Goal: Task Accomplishment & Management: Manage account settings

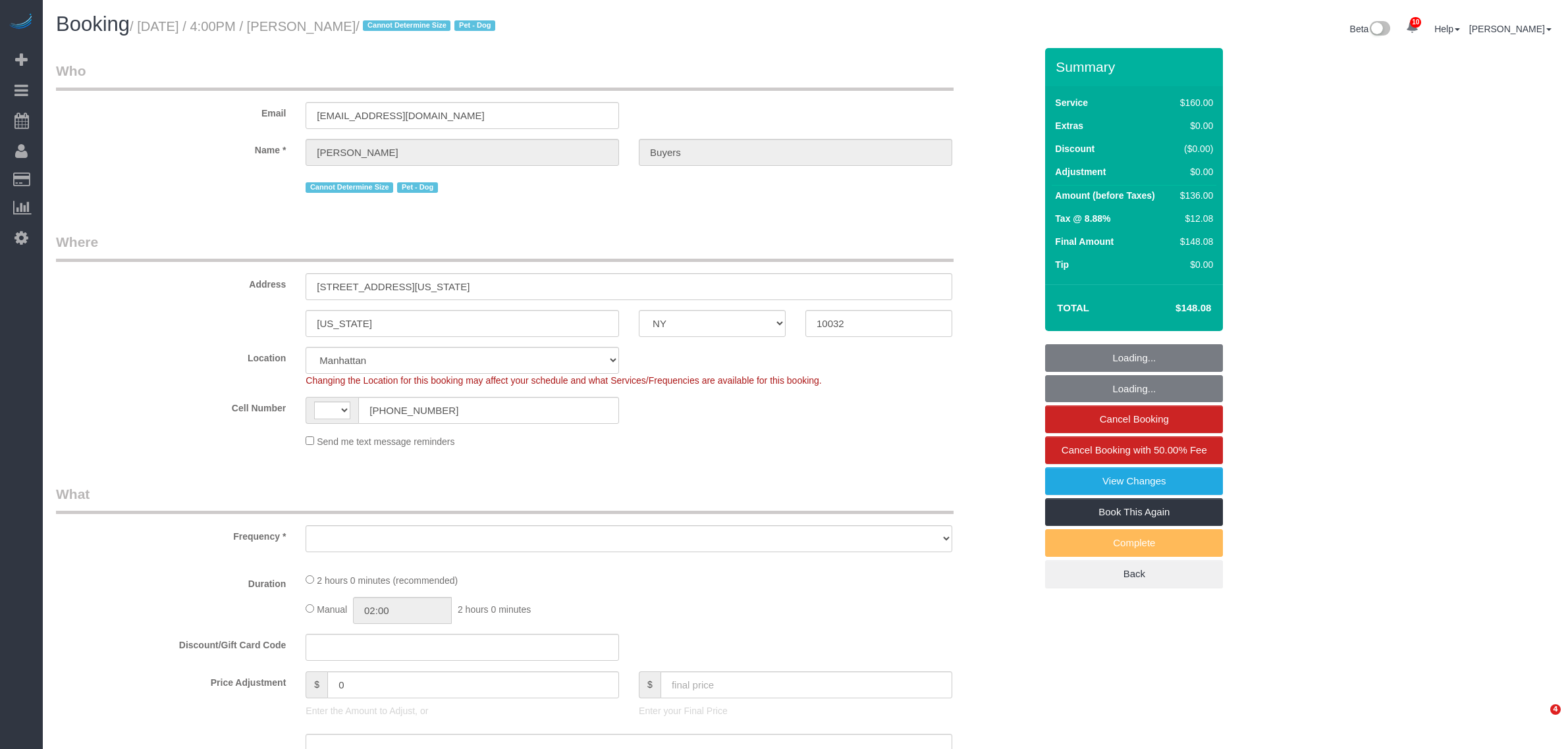
select select "NY"
select select "string:US"
select select "number:60"
select select "number:76"
select select "number:13"
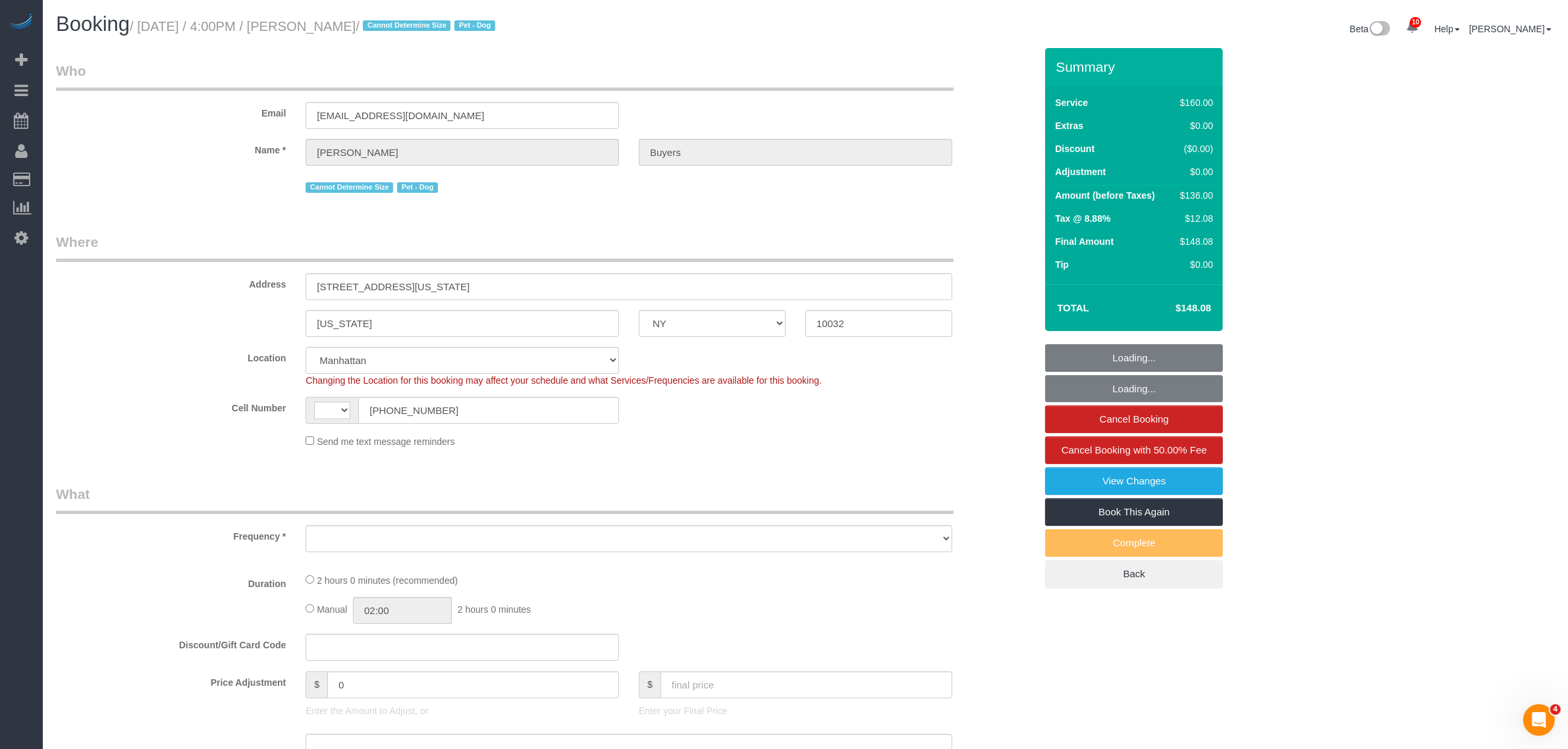
select select "number:5"
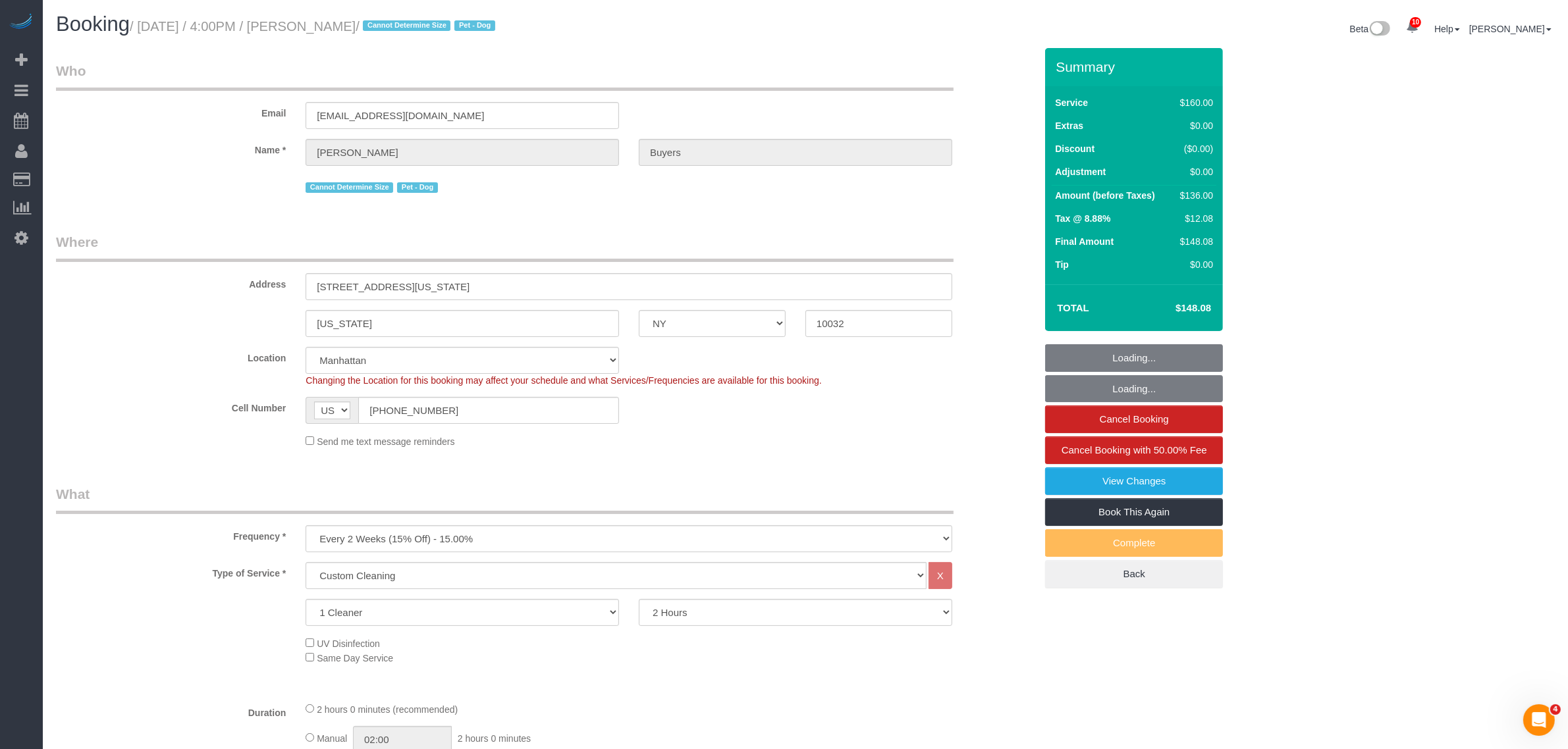
select select "object:1424"
select select "spot1"
click at [327, 21] on small "/ August 17, 2025 / 4:00PM / Samantha Buyers / Cannot Determine Size Pet - Dog" at bounding box center [314, 26] width 370 height 15
drag, startPoint x: 327, startPoint y: 21, endPoint x: 380, endPoint y: 18, distance: 53.1
click at [327, 21] on small "/ August 17, 2025 / 4:00PM / Samantha Buyers / Cannot Determine Size Pet - Dog" at bounding box center [314, 26] width 370 height 15
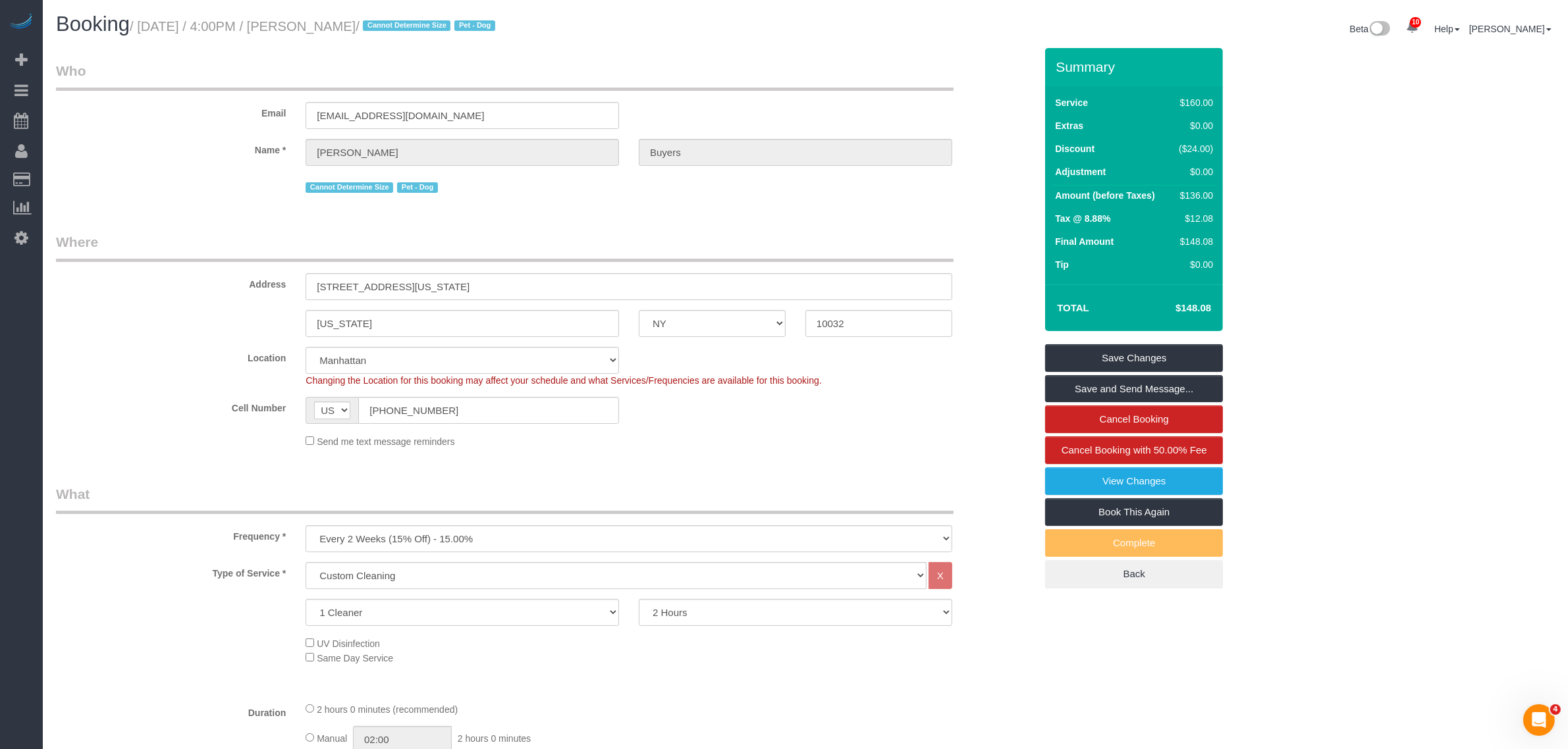
click at [389, 20] on small "/ August 17, 2025 / 4:00PM / Samantha Buyers / Cannot Determine Size Pet - Dog" at bounding box center [314, 26] width 370 height 15
copy small "Samantha Buyers"
click at [623, 83] on legend "Who" at bounding box center [505, 76] width 898 height 30
drag, startPoint x: 204, startPoint y: 275, endPoint x: 303, endPoint y: 250, distance: 102.1
click at [81, 289] on div "Address 38 Fort Washington Avenue, Apt. 6" at bounding box center [546, 266] width 999 height 68
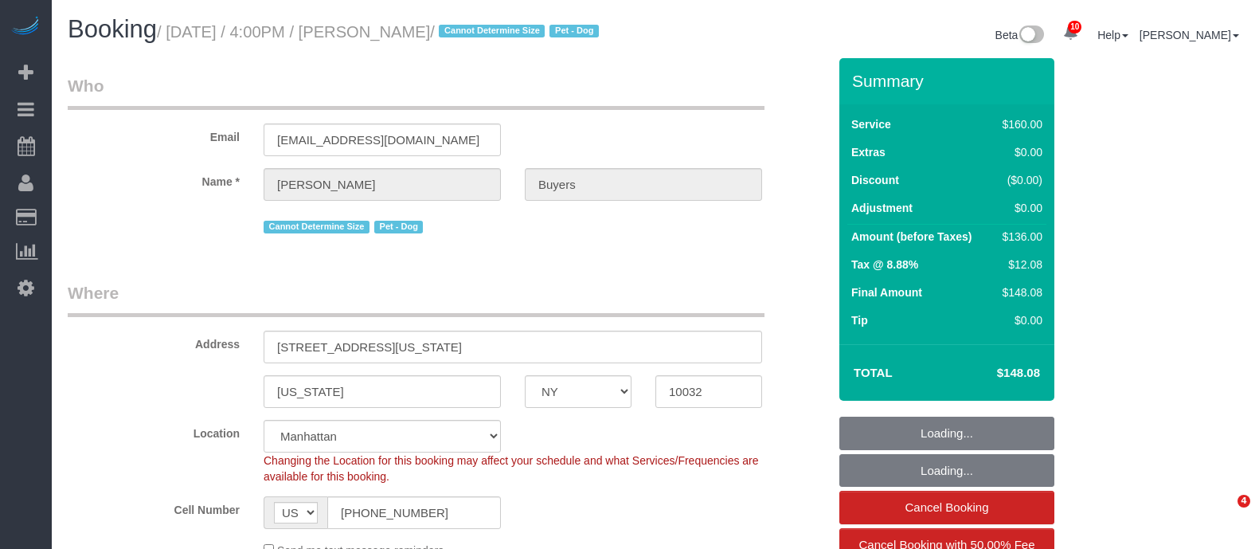
select select "NY"
select select "number:60"
select select "number:76"
select select "number:13"
select select "number:5"
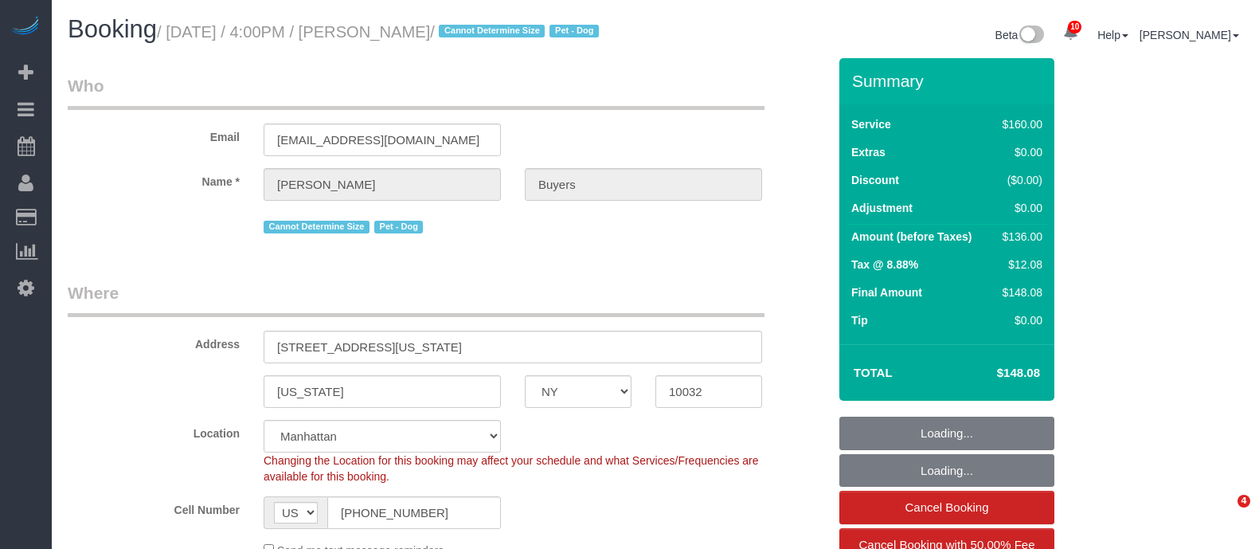
select select "spot1"
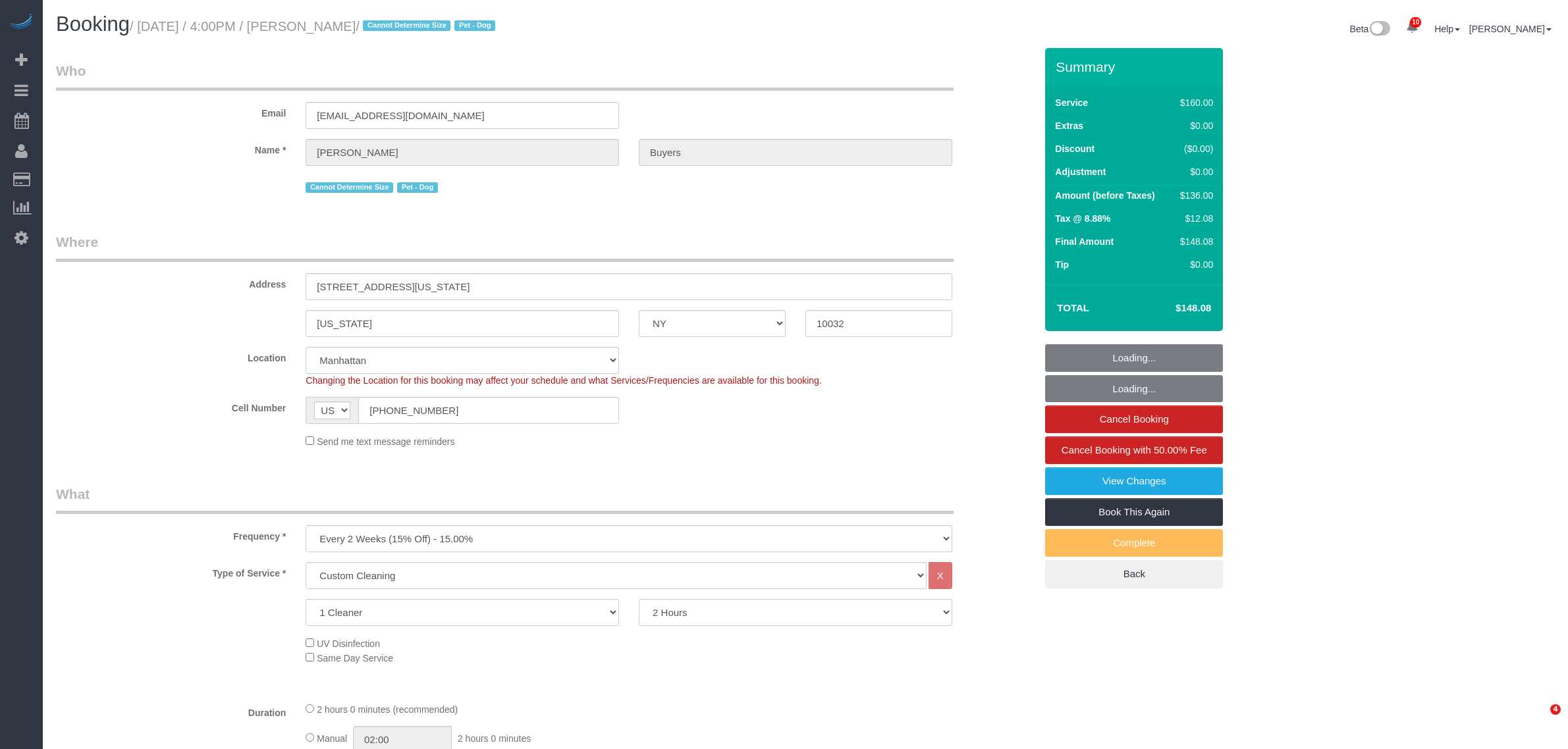
select select "NY"
select select "spot44"
select select "number:60"
select select "number:76"
select select "number:13"
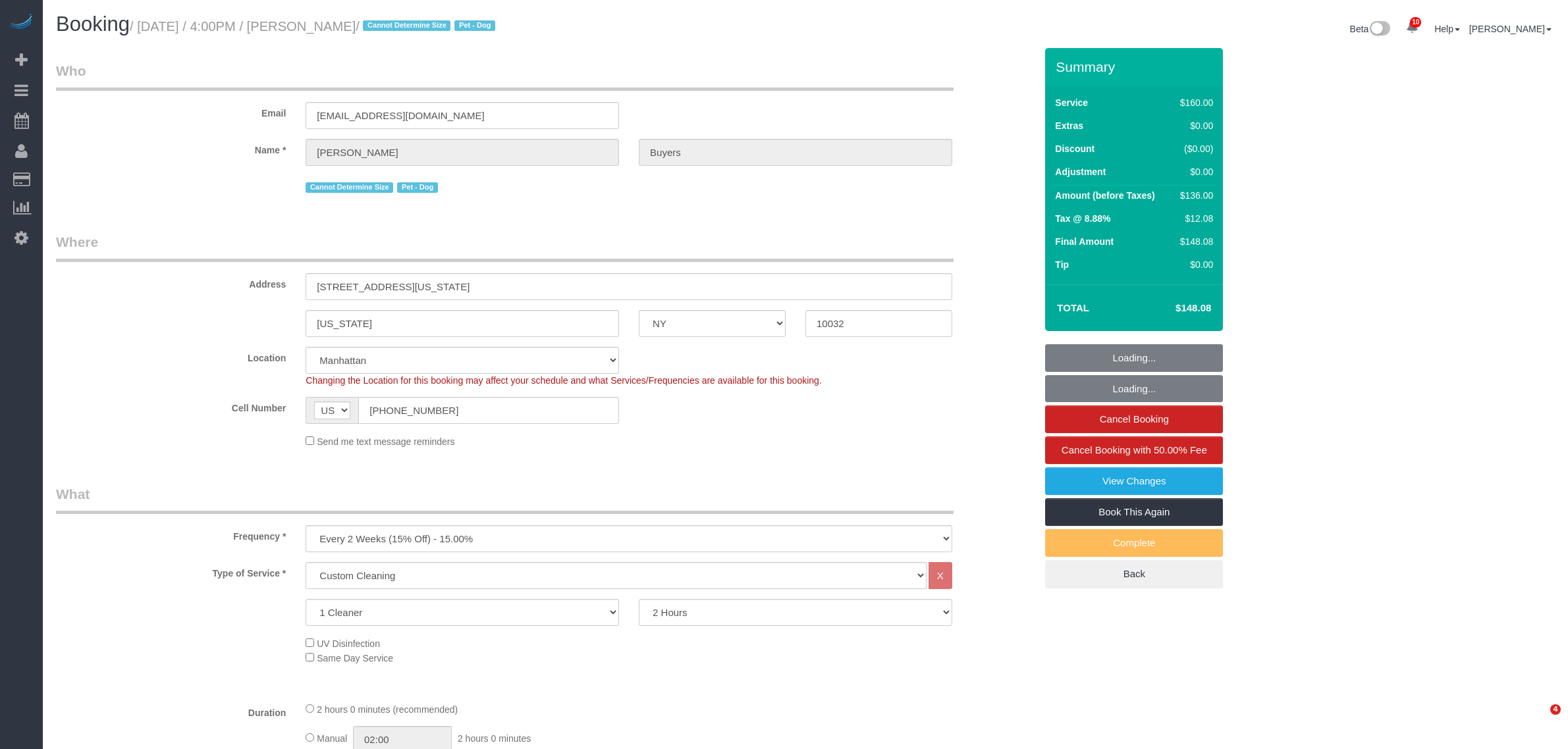
select select "number:5"
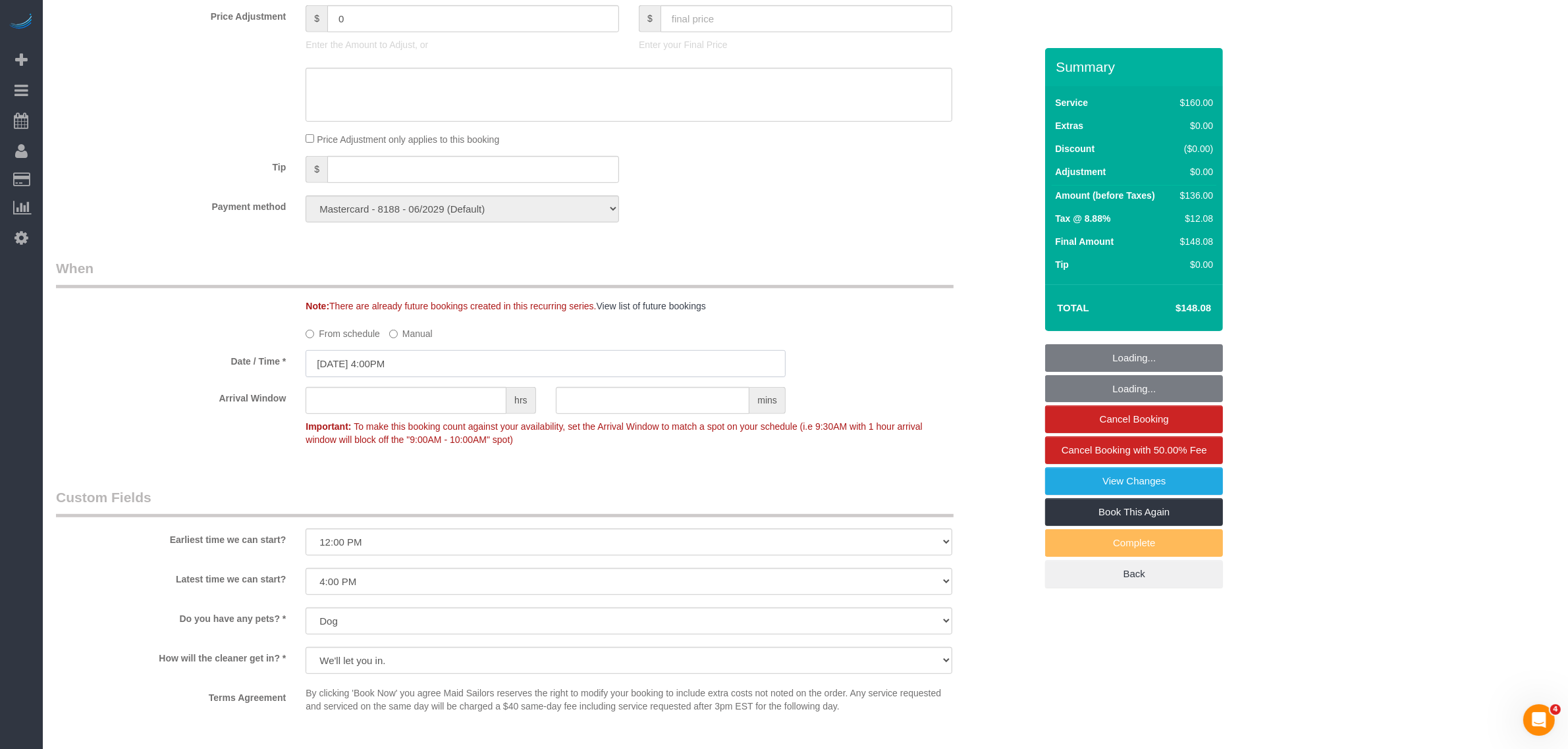
click at [405, 360] on input "08/17/2025 4:00PM" at bounding box center [546, 364] width 480 height 27
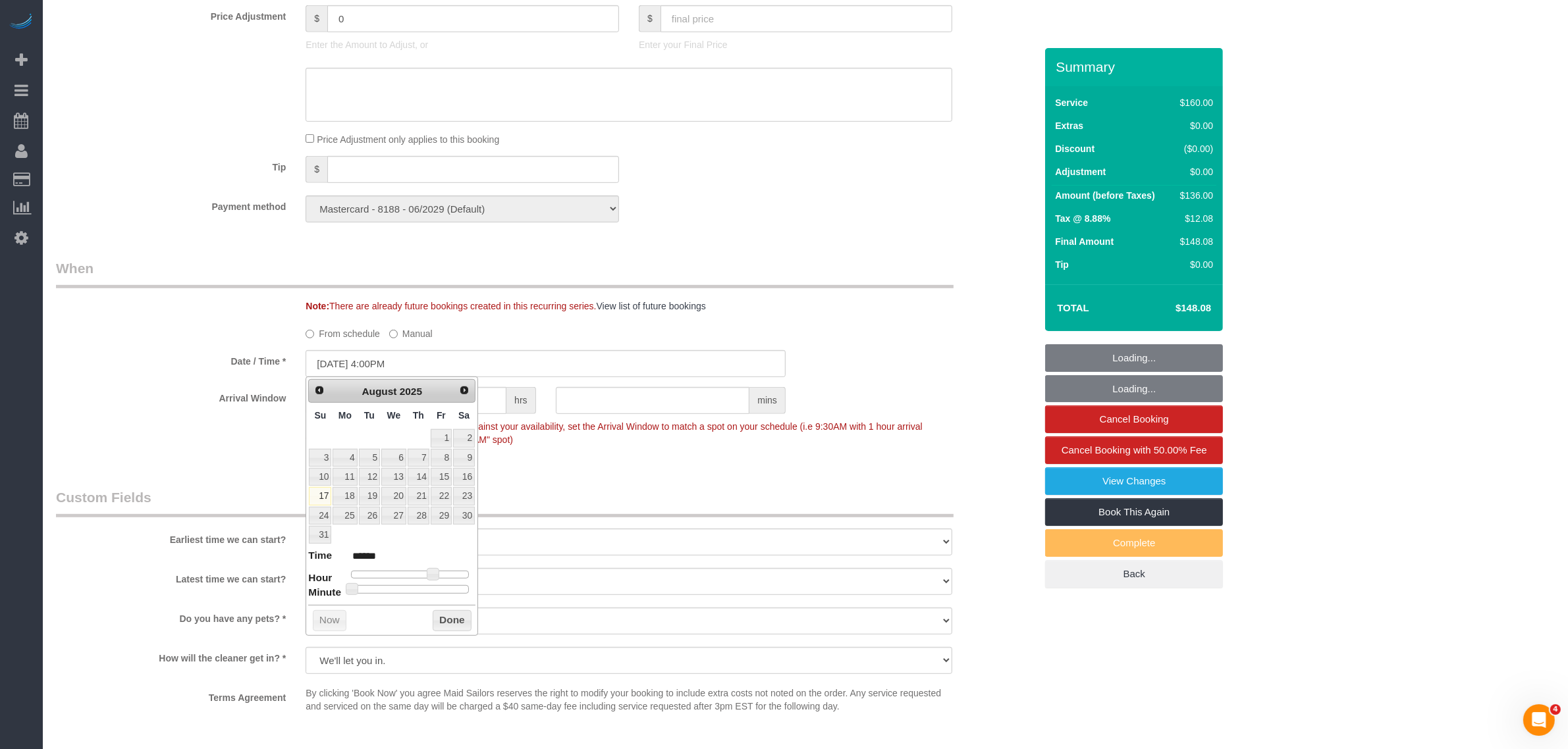
type input "08/17/2025 10:00AM"
type input "*******"
click at [404, 577] on div at bounding box center [410, 575] width 118 height 8
type input "08/17/2025 11:00AM"
type input "*******"
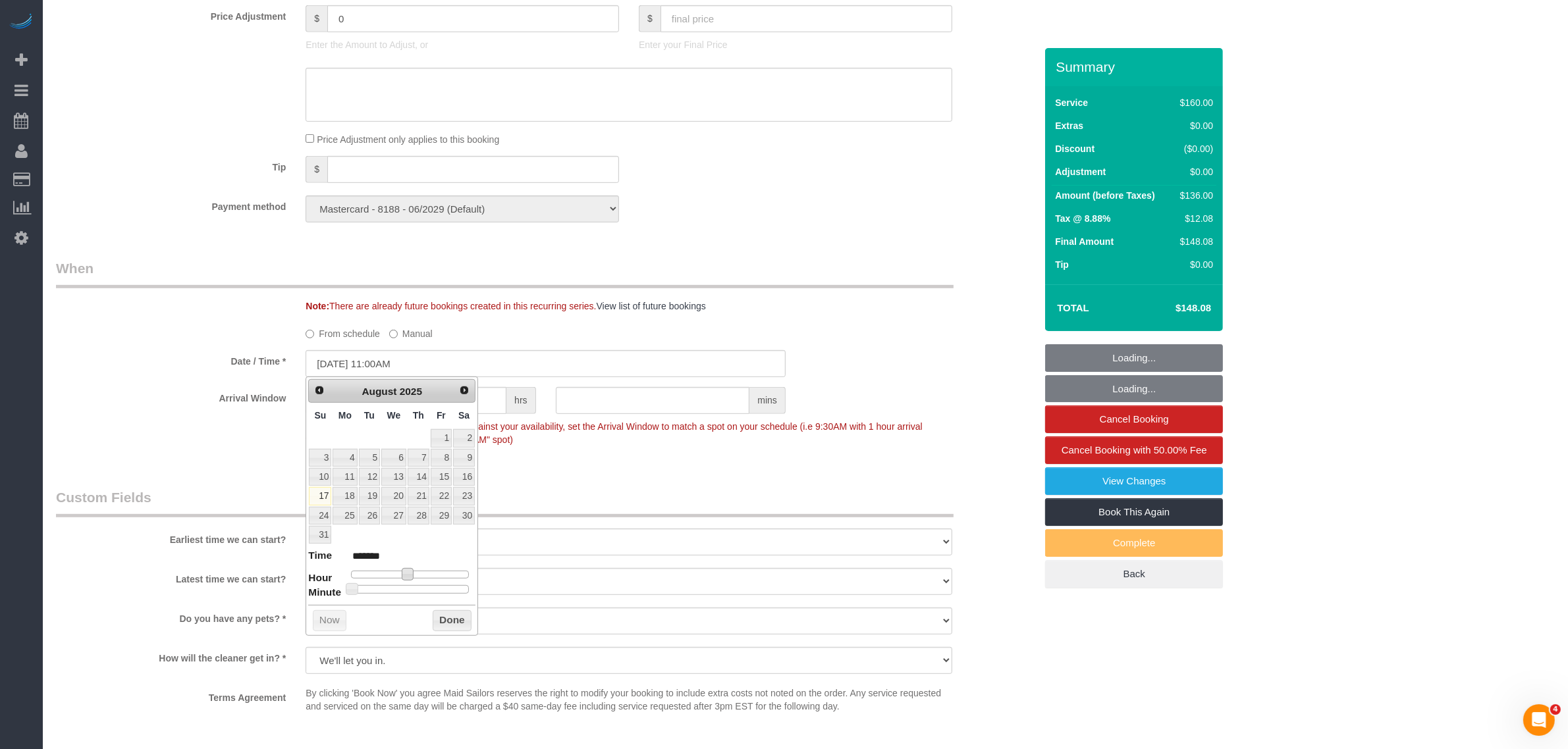
type input "08/17/2025 12:00PM"
type input "*******"
type input "08/17/2025 1:00PM"
type input "******"
type input "08/17/2025 2:00PM"
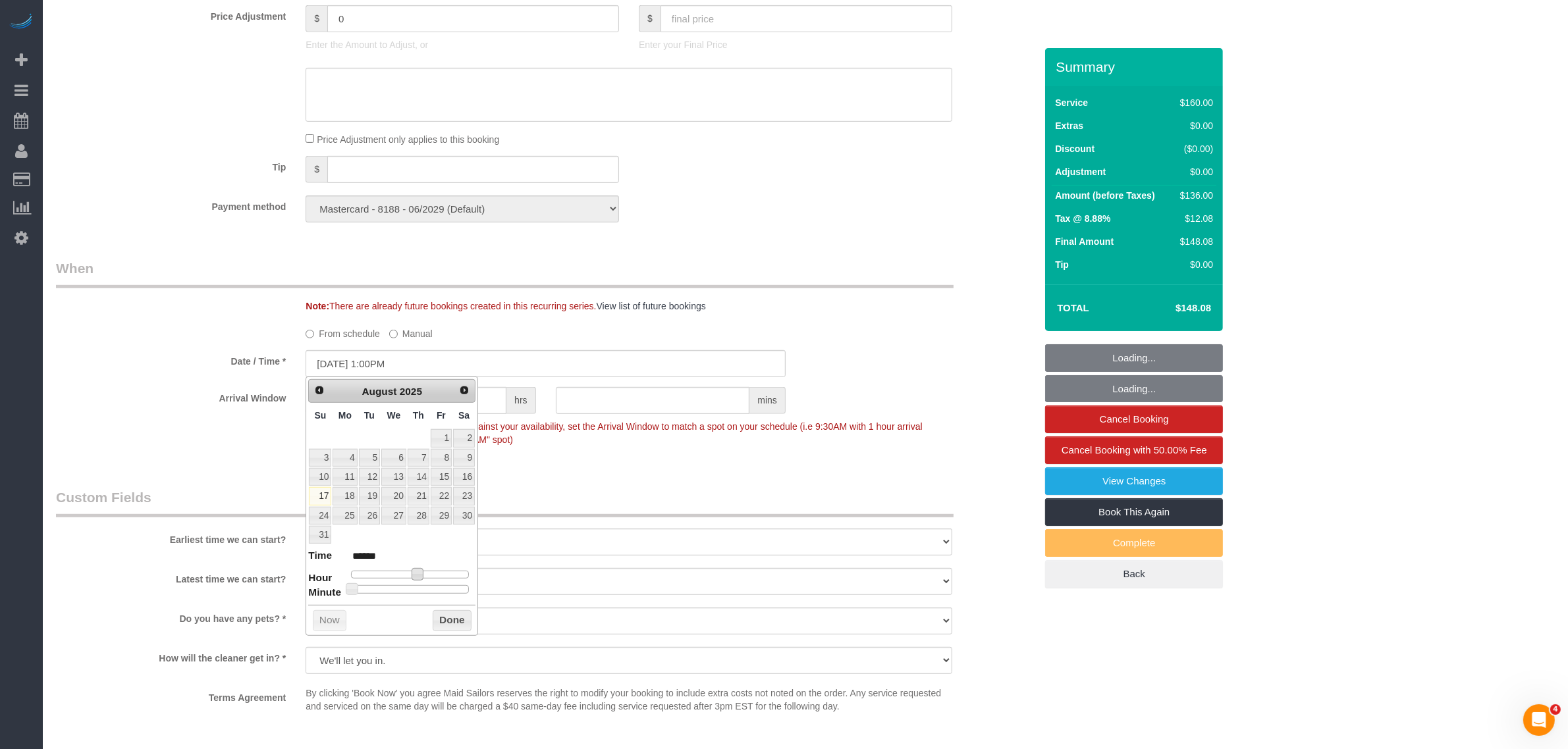
type input "******"
type input "08/17/2025 2:30PM"
type input "******"
click at [416, 589] on div at bounding box center [410, 589] width 118 height 8
click at [442, 619] on button "Done" at bounding box center [452, 620] width 39 height 21
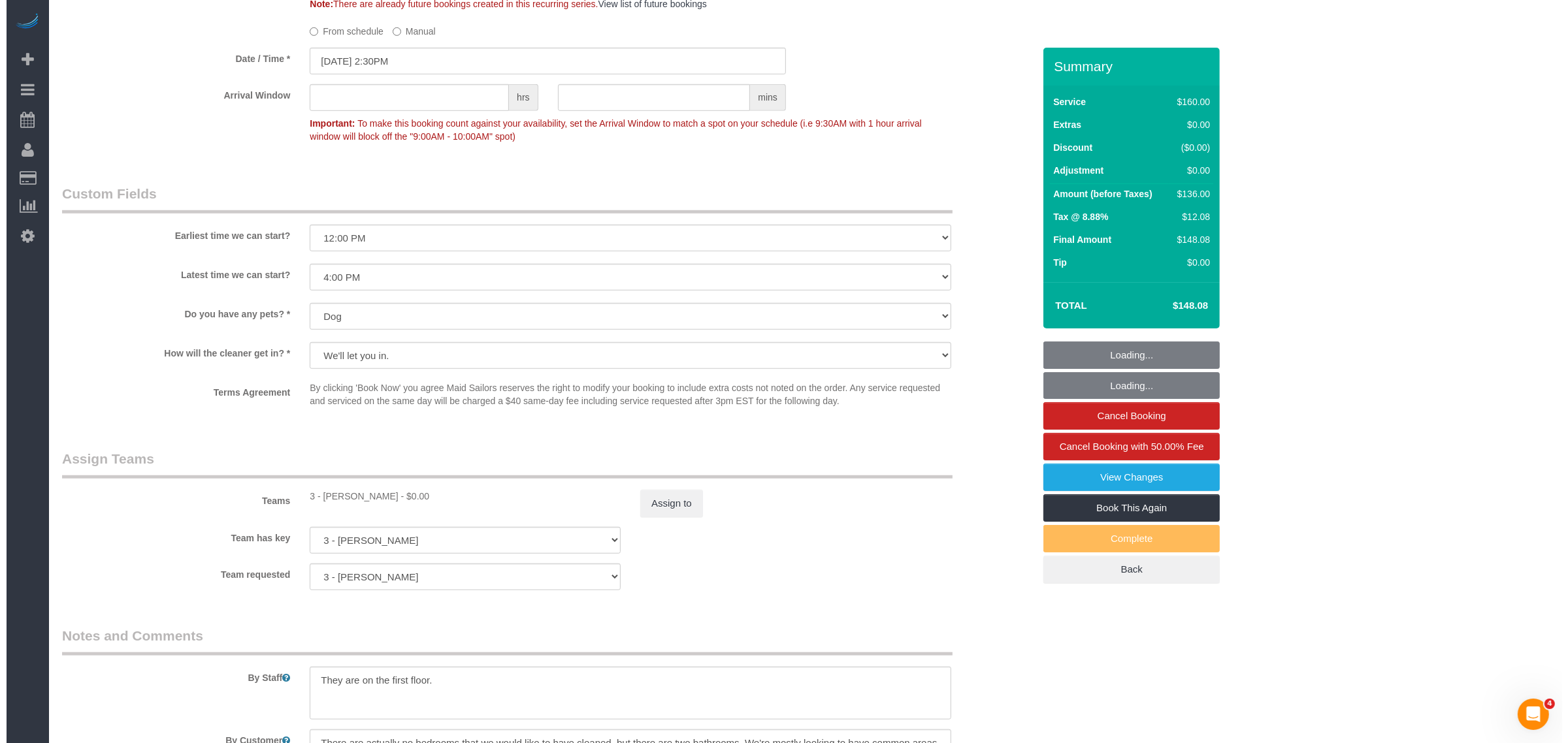
scroll to position [1197, 0]
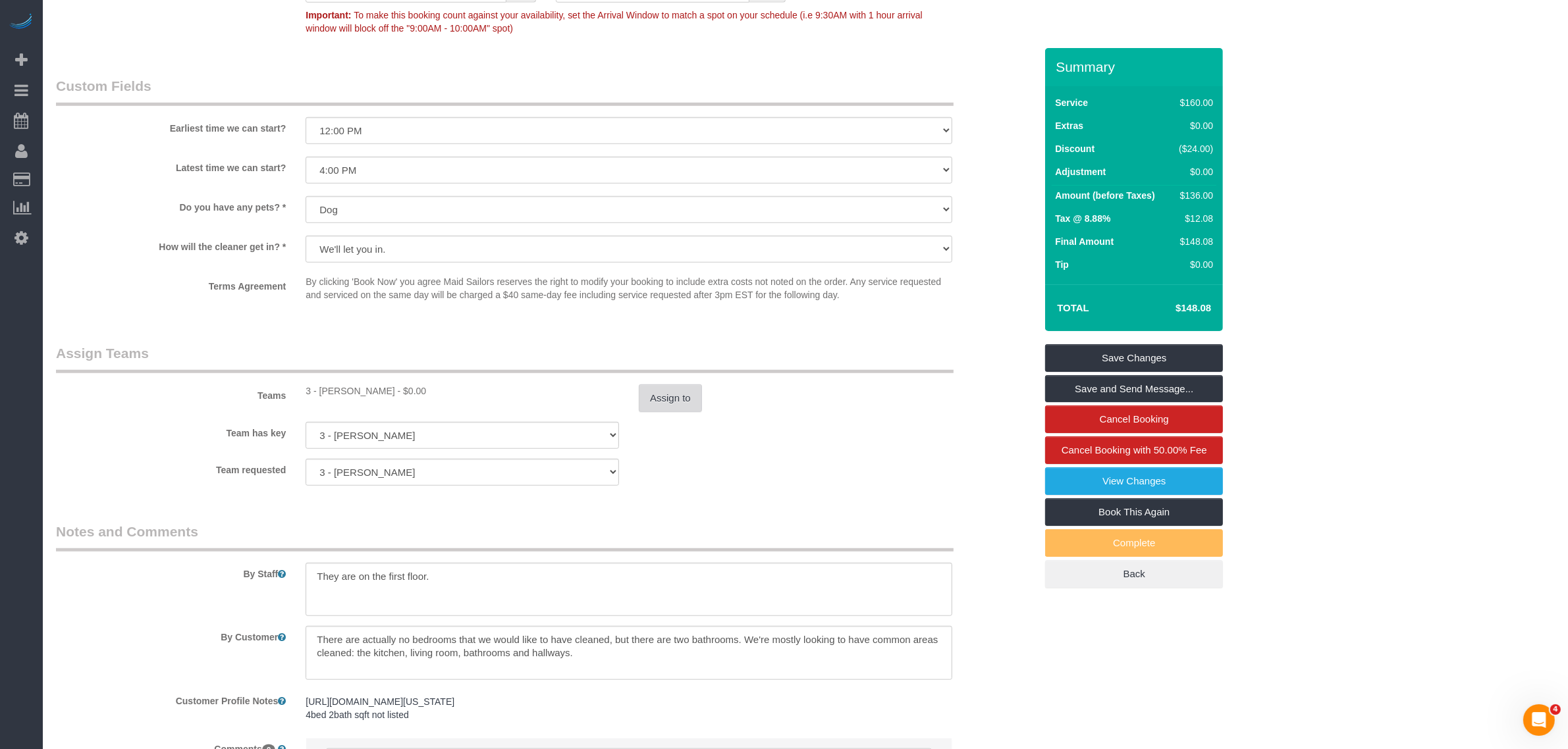
click at [668, 405] on button "Assign to" at bounding box center [671, 398] width 63 height 27
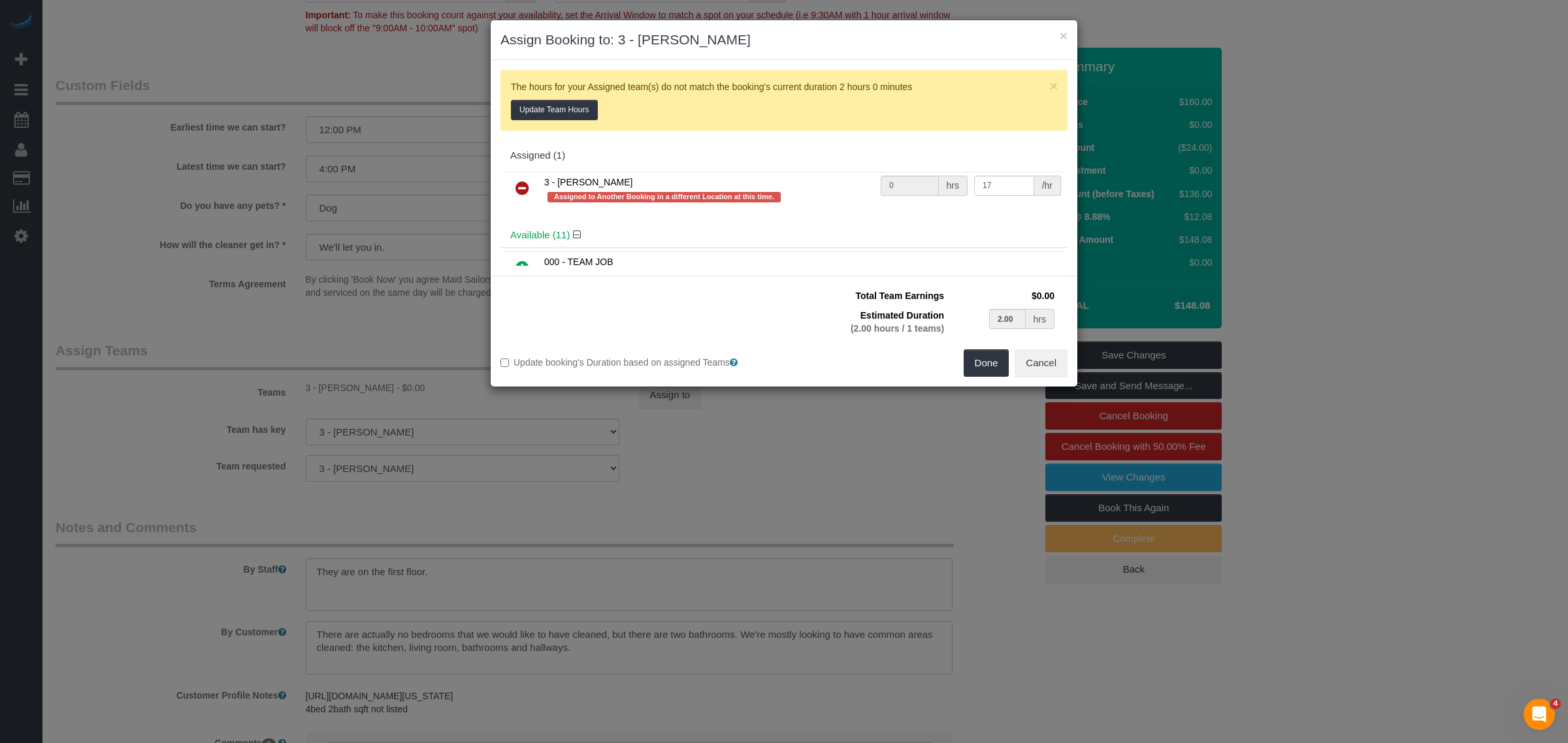
click at [525, 181] on icon at bounding box center [522, 188] width 14 height 16
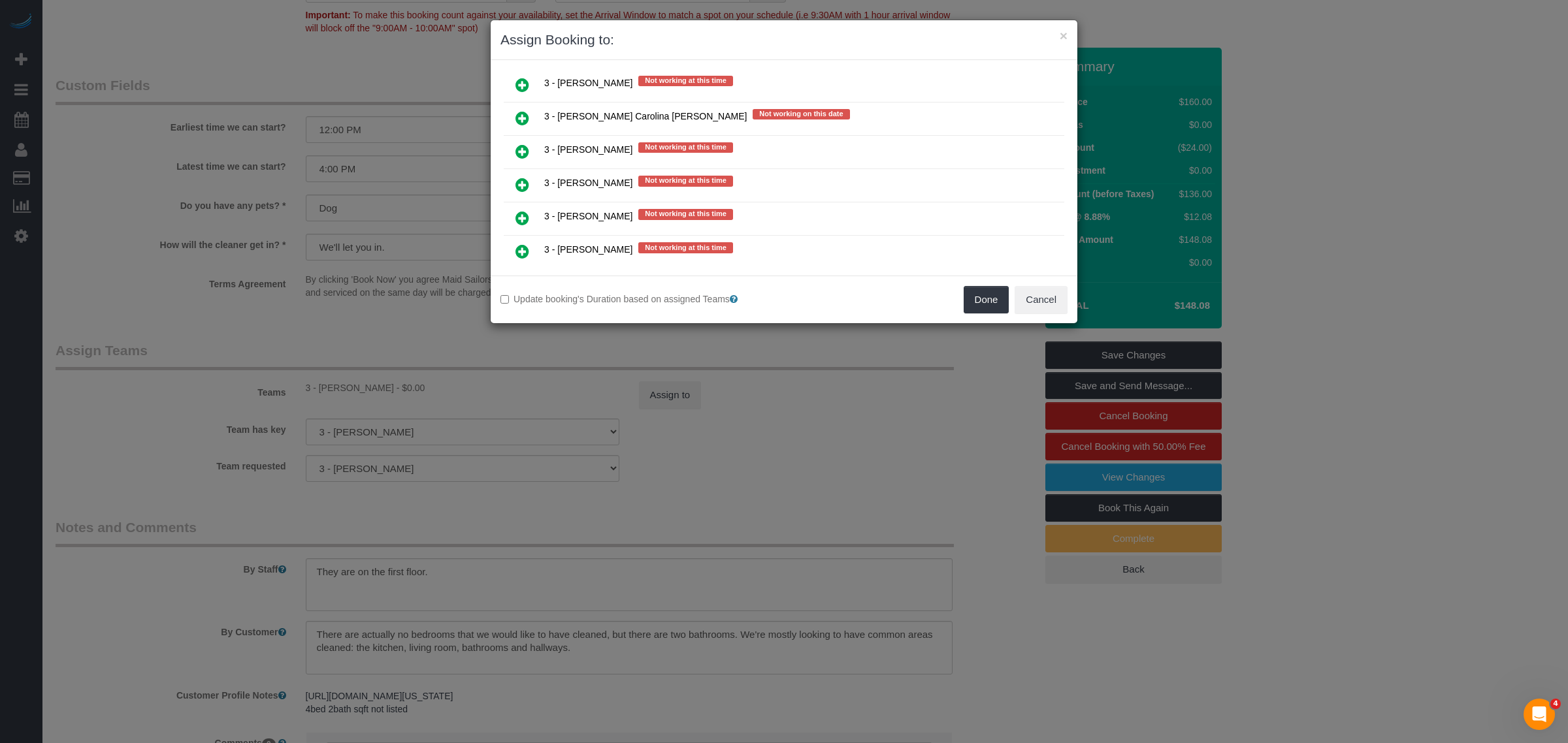
scroll to position [2204, 0]
click at [514, 104] on link at bounding box center [522, 117] width 30 height 26
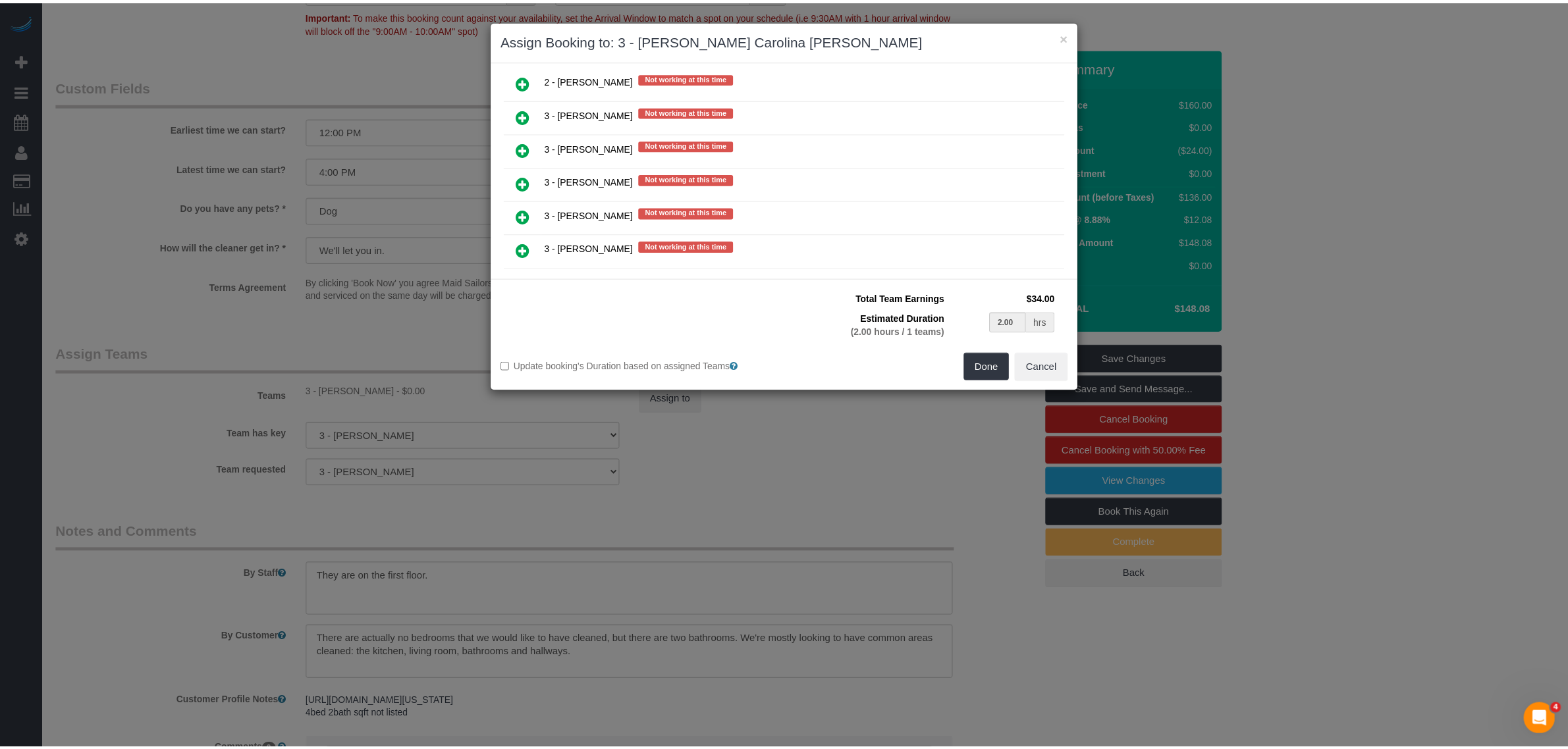
scroll to position [2221, 0]
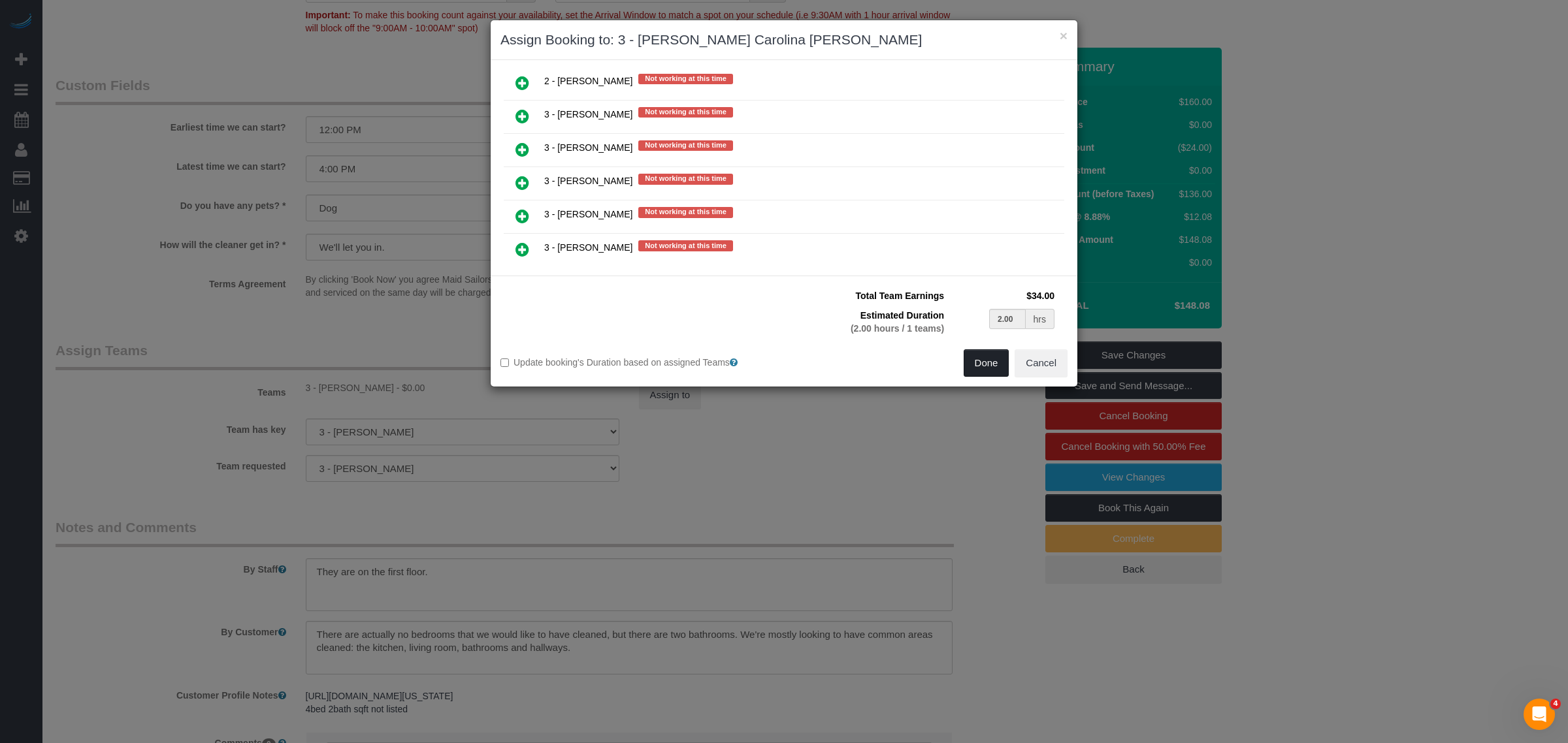
click at [971, 367] on button "Done" at bounding box center [987, 362] width 46 height 27
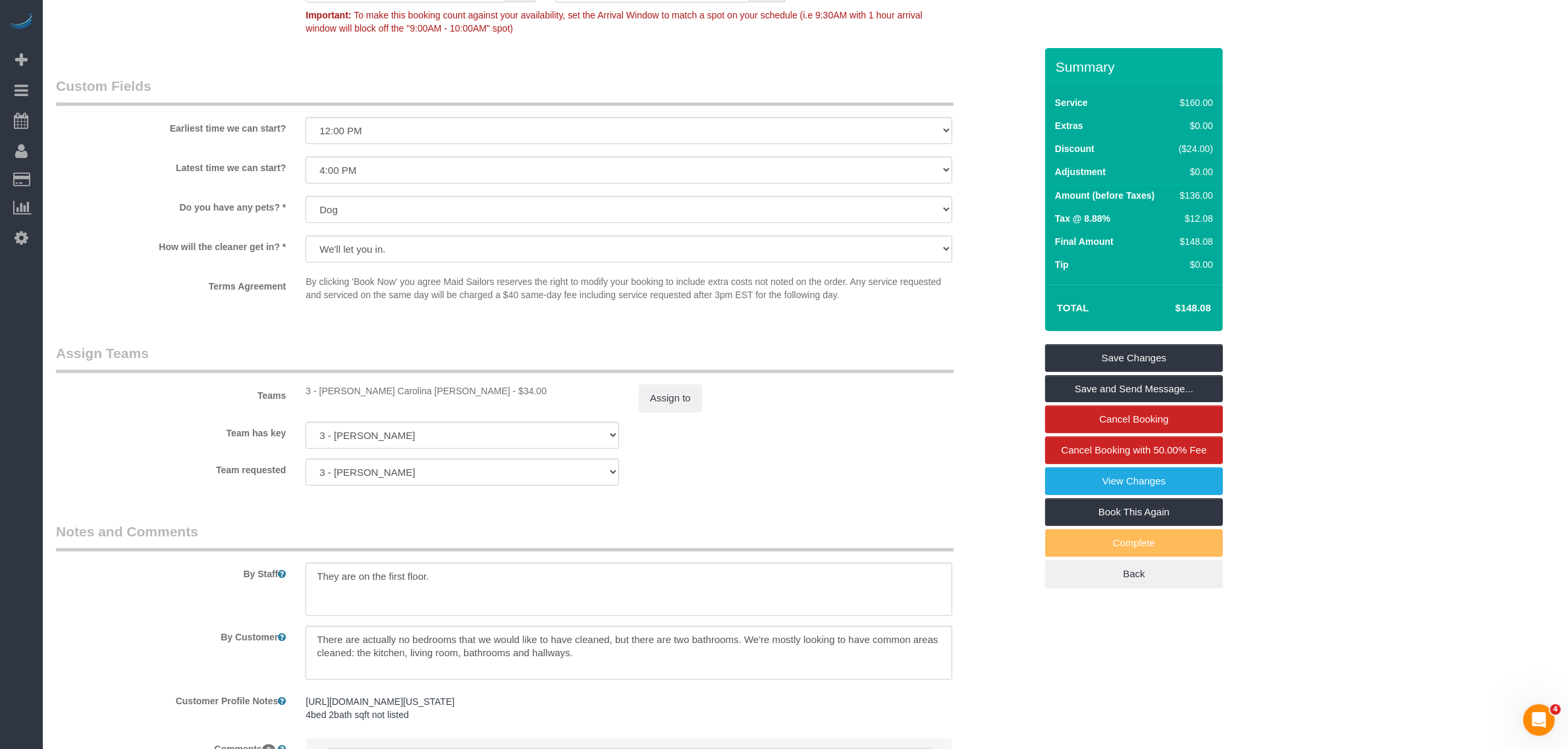
click at [782, 437] on div "Team has key 3 - Maria Bonilla 000- Donna Mercado 000 - Partnerships 000 - TEAM…" at bounding box center [546, 436] width 999 height 27
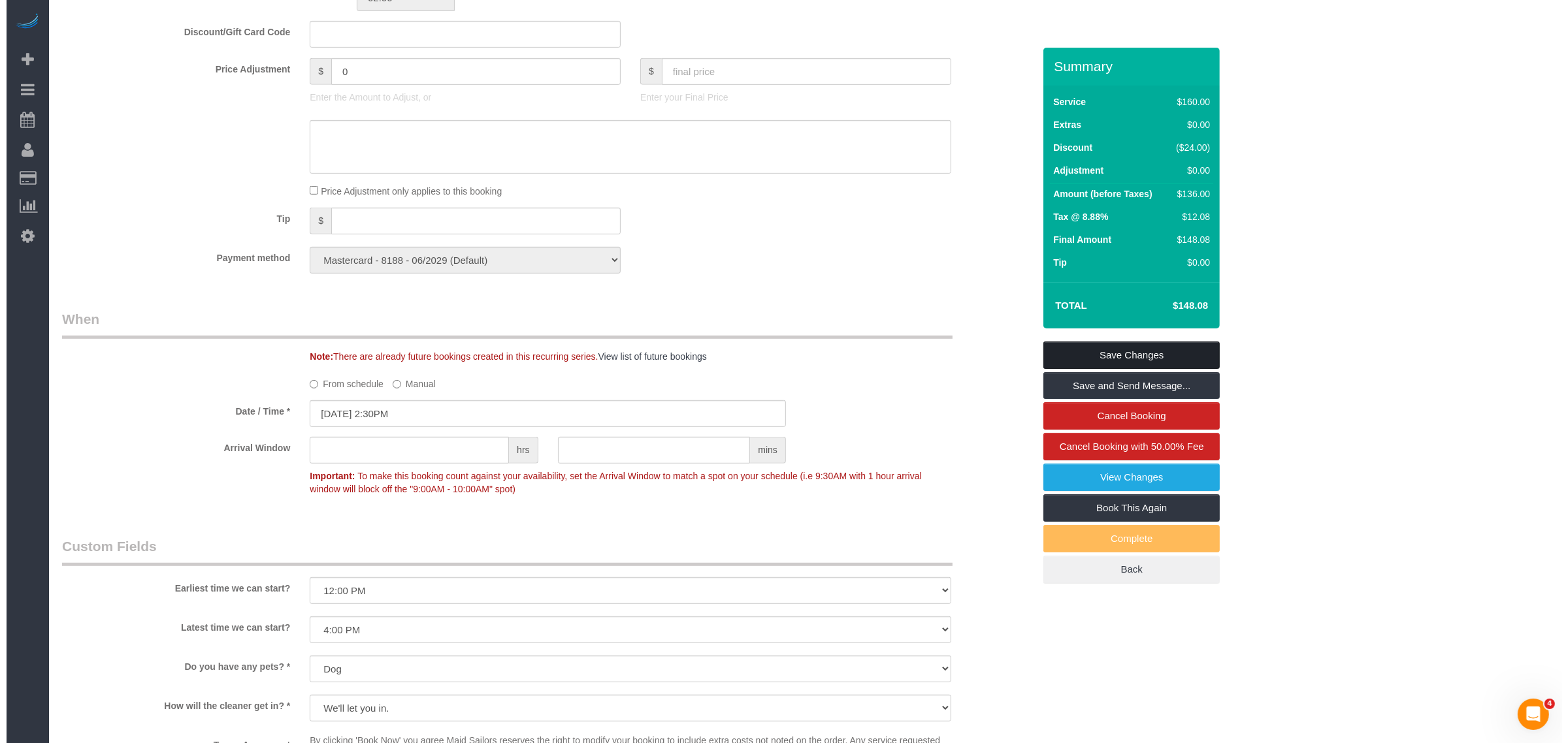
scroll to position [708, 0]
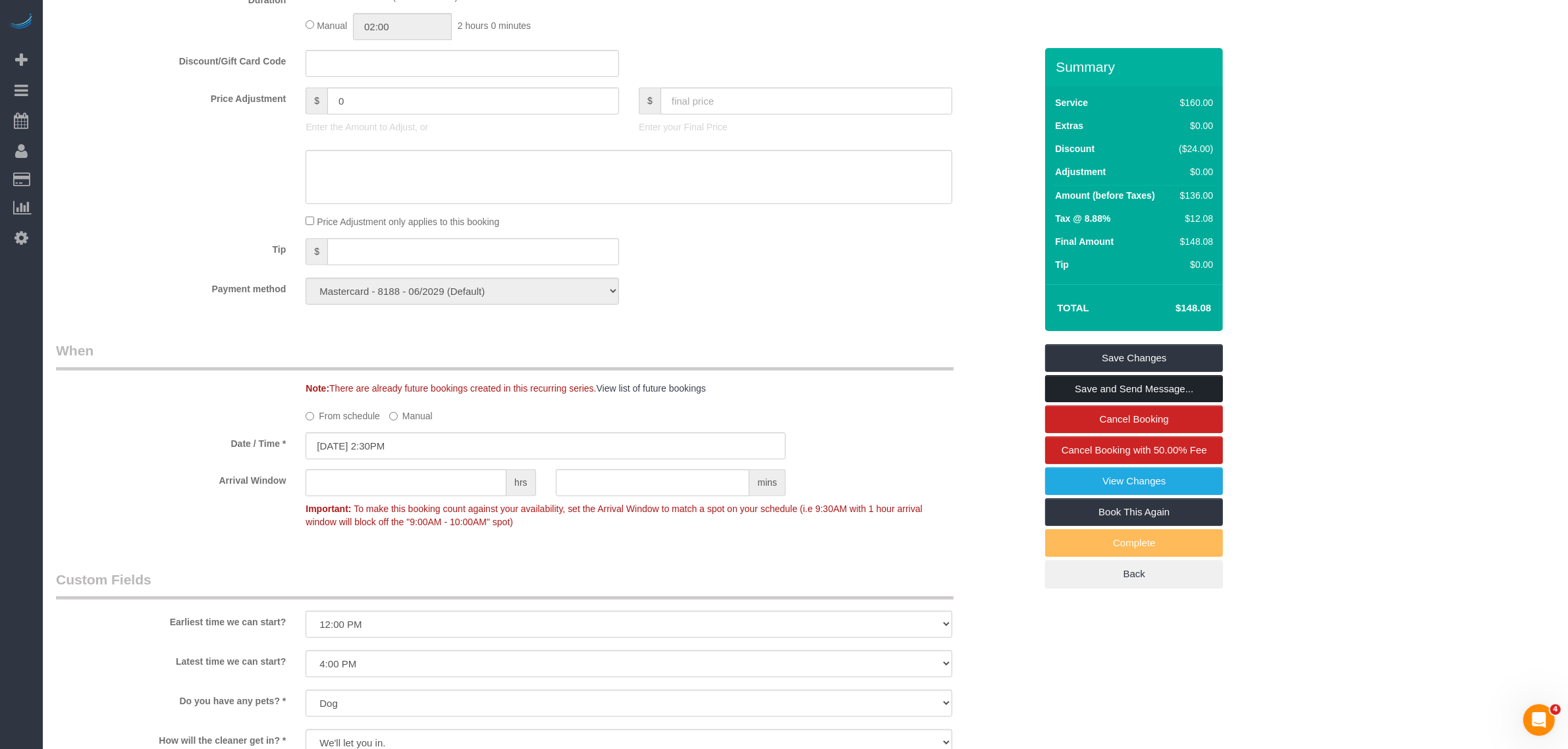
click at [1121, 383] on link "Save and Send Message..." at bounding box center [1134, 389] width 178 height 27
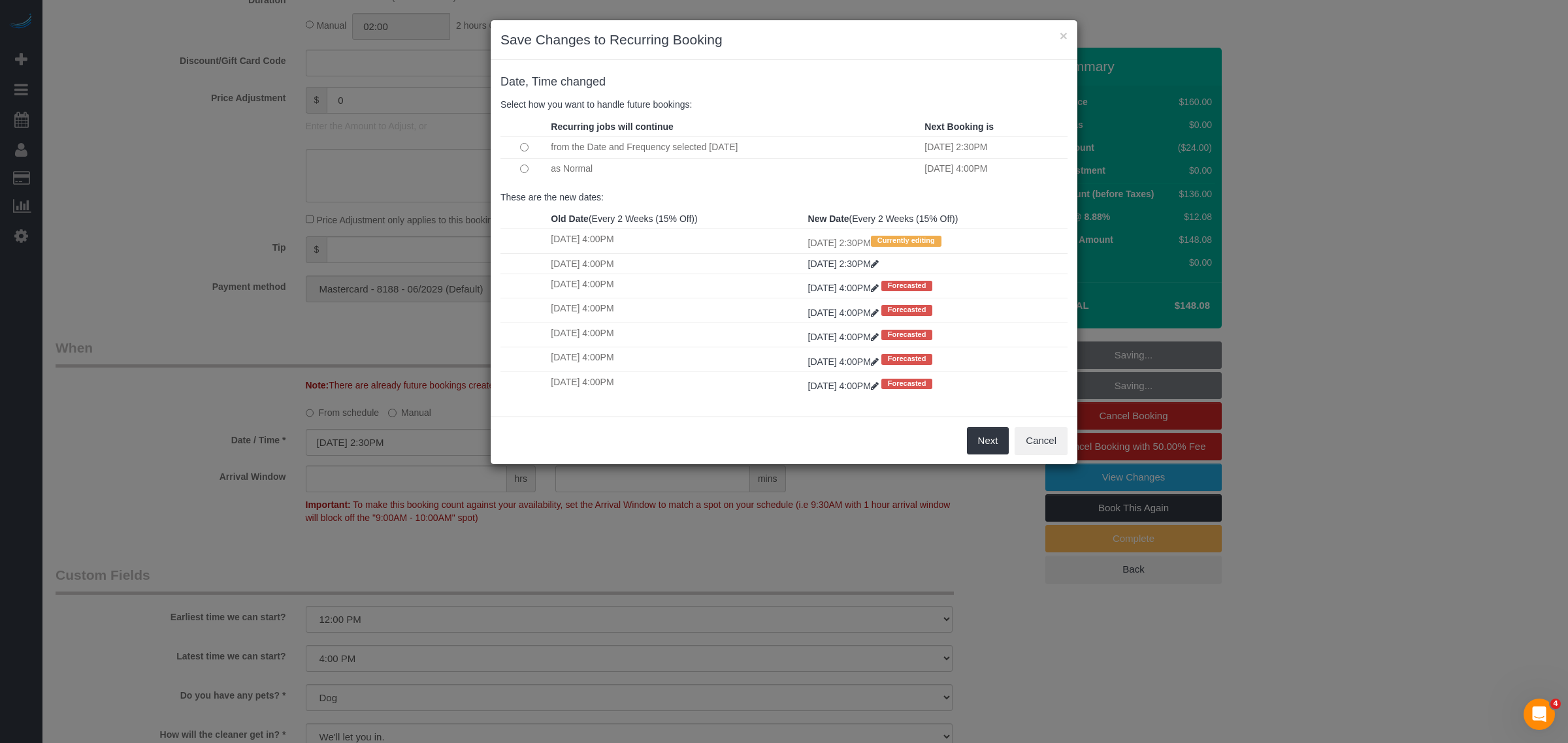
click at [523, 164] on td at bounding box center [523, 168] width 47 height 21
click at [992, 444] on button "Next" at bounding box center [989, 440] width 43 height 27
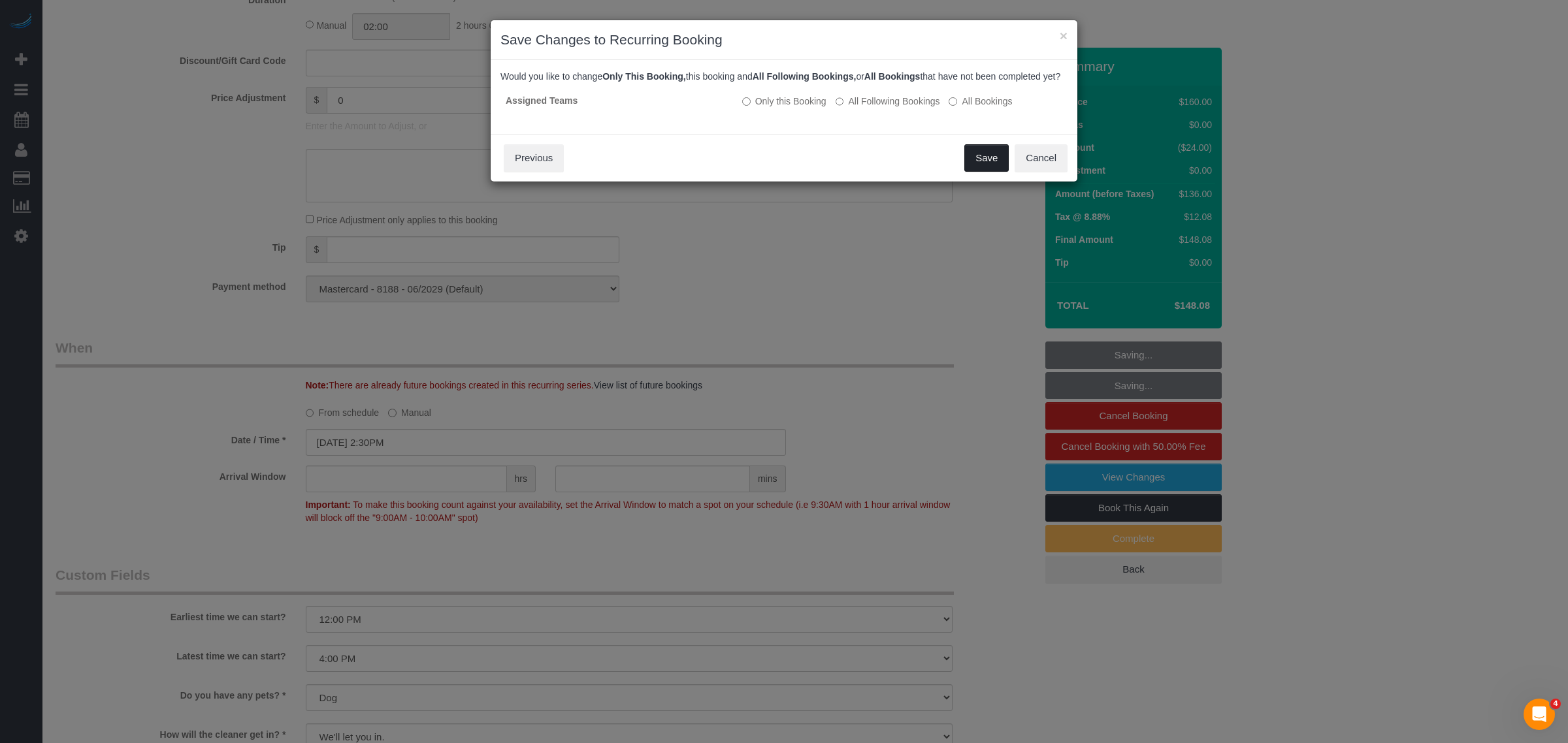
click at [981, 171] on button "Save" at bounding box center [987, 157] width 44 height 27
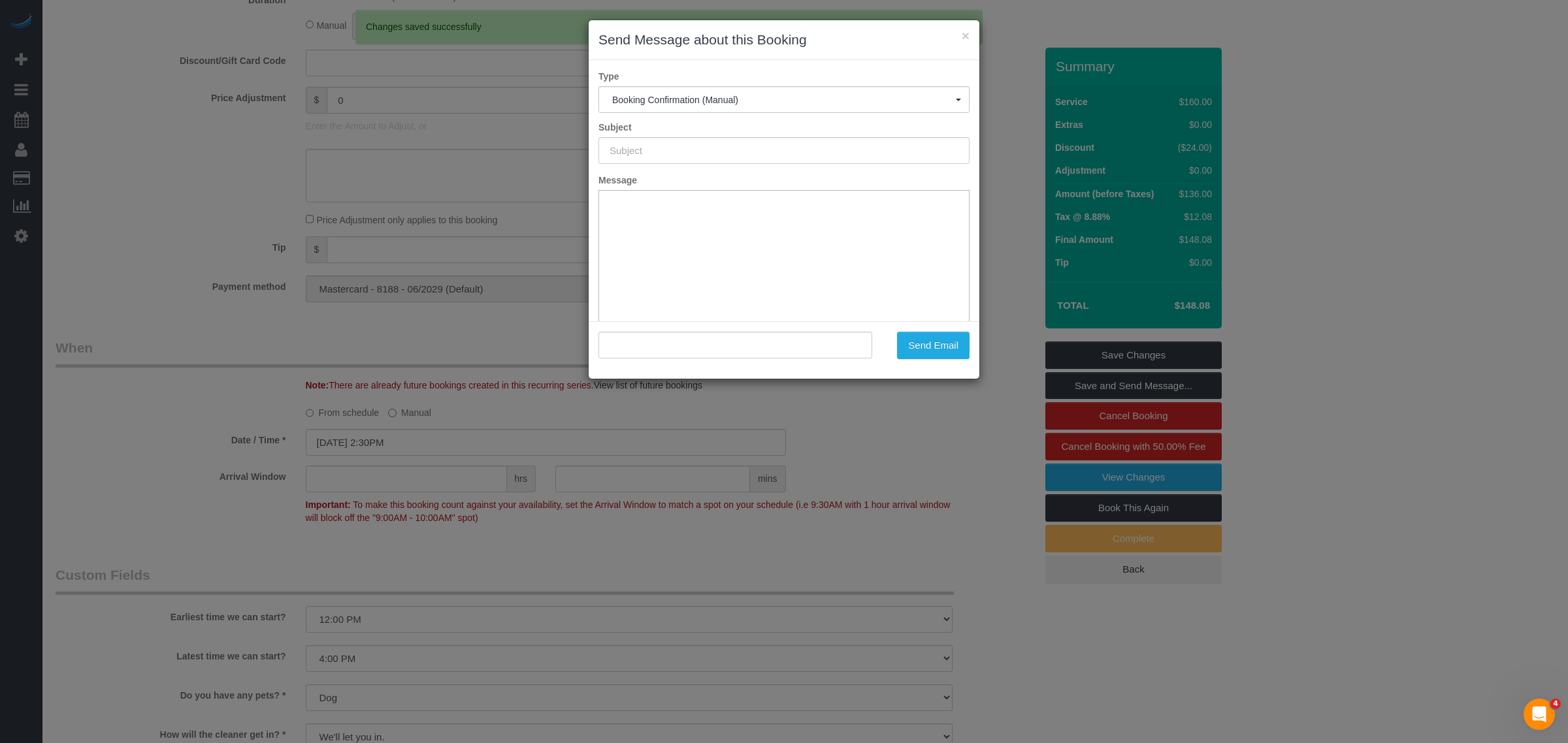
type input "Cleaning Confirmed for 08/17/2025 at 2:30pm"
type input ""Samantha Buyers" <sambuyers11@gmail.com>"
click at [907, 339] on button "Send Email" at bounding box center [934, 345] width 72 height 27
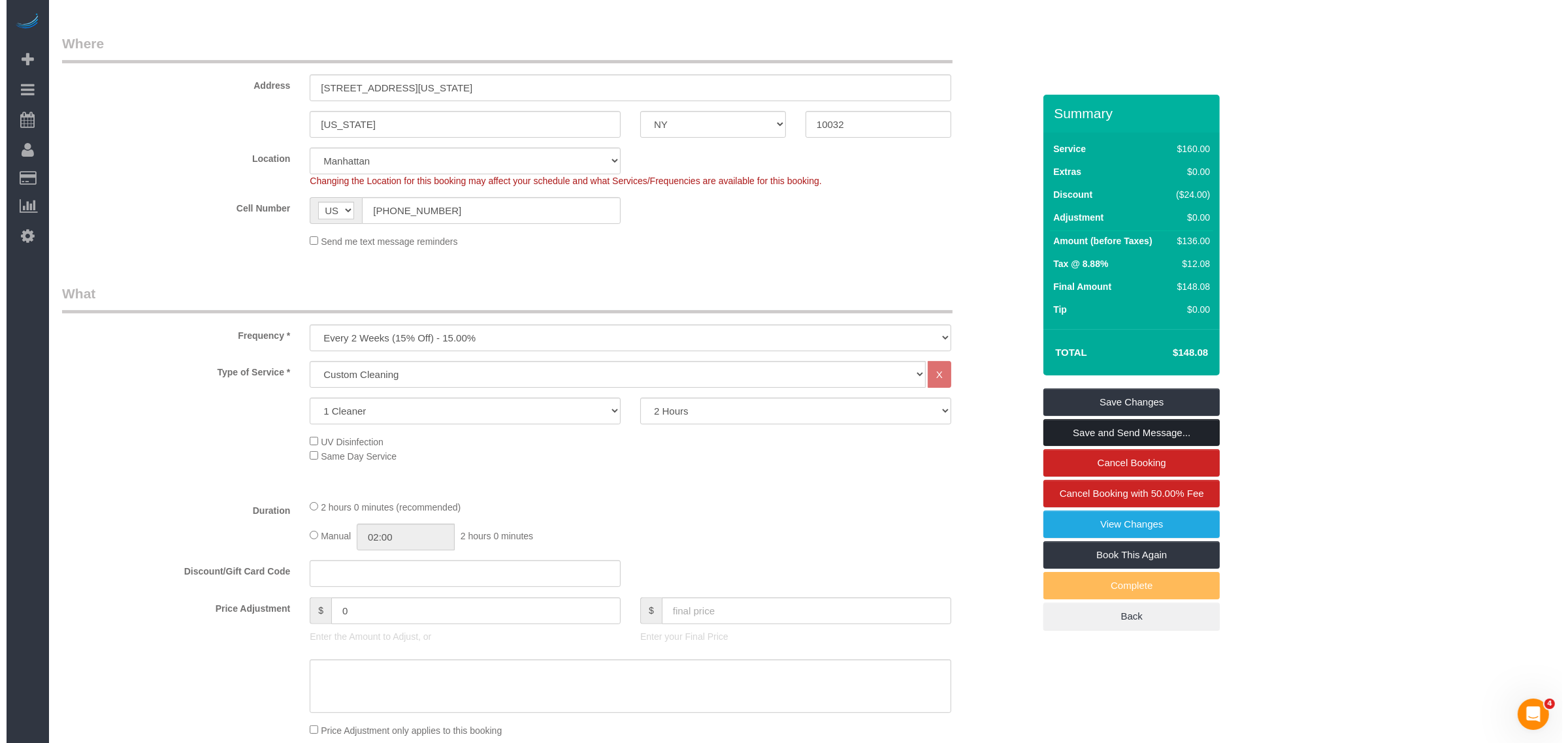
scroll to position [0, 0]
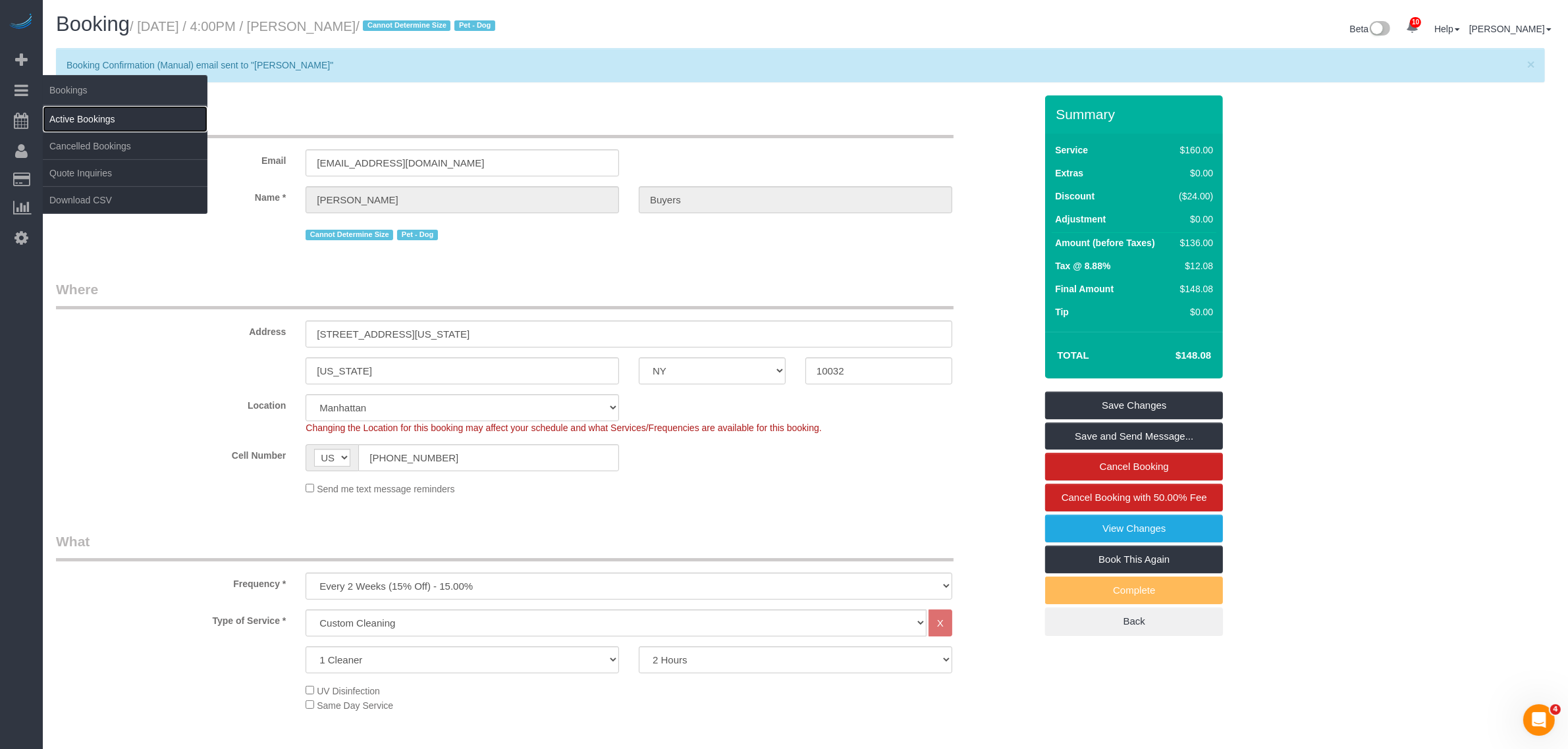
click at [97, 116] on link "Active Bookings" at bounding box center [125, 119] width 165 height 26
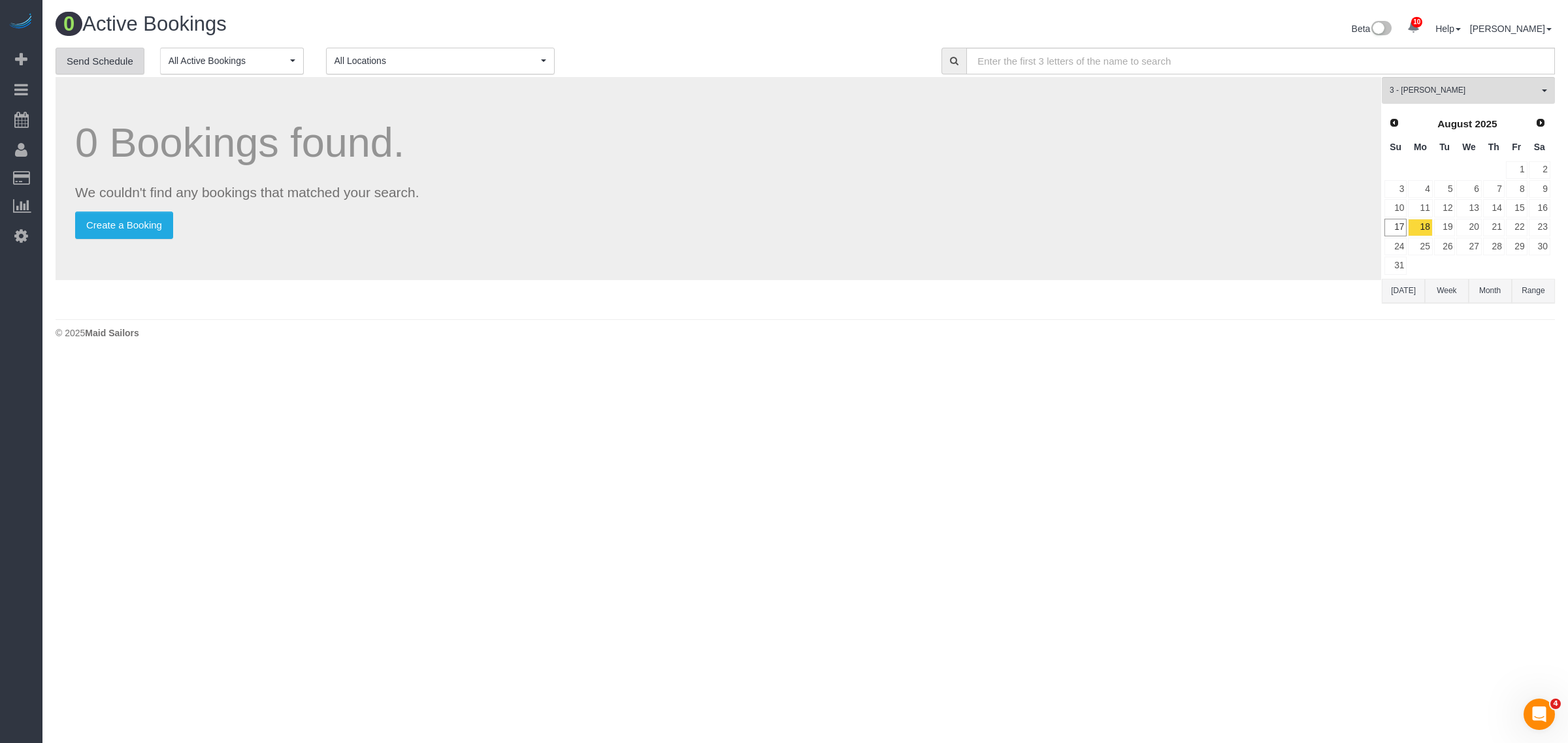
click at [95, 66] on link "Send Schedule" at bounding box center [100, 61] width 89 height 27
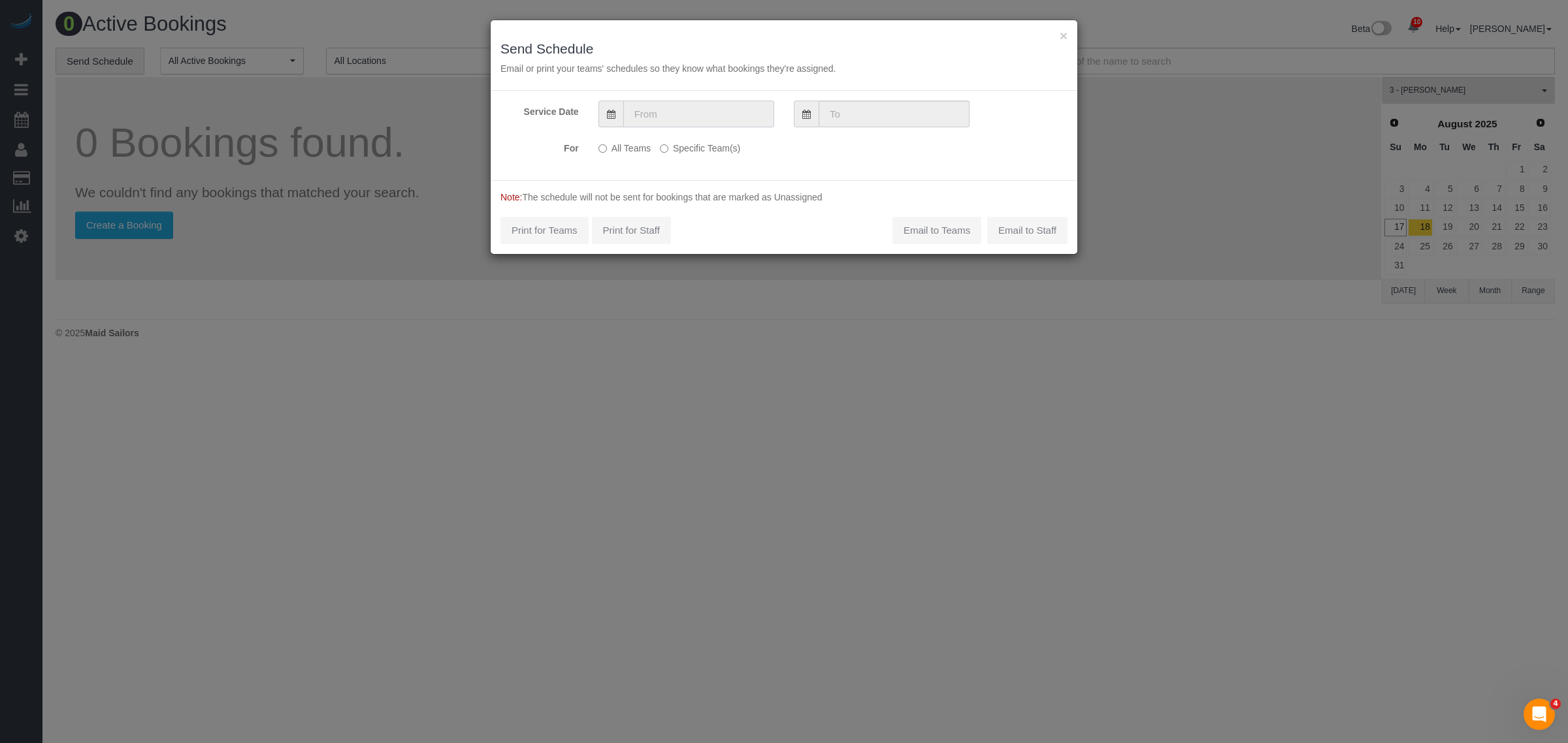
click at [705, 114] on input "text" at bounding box center [699, 114] width 151 height 27
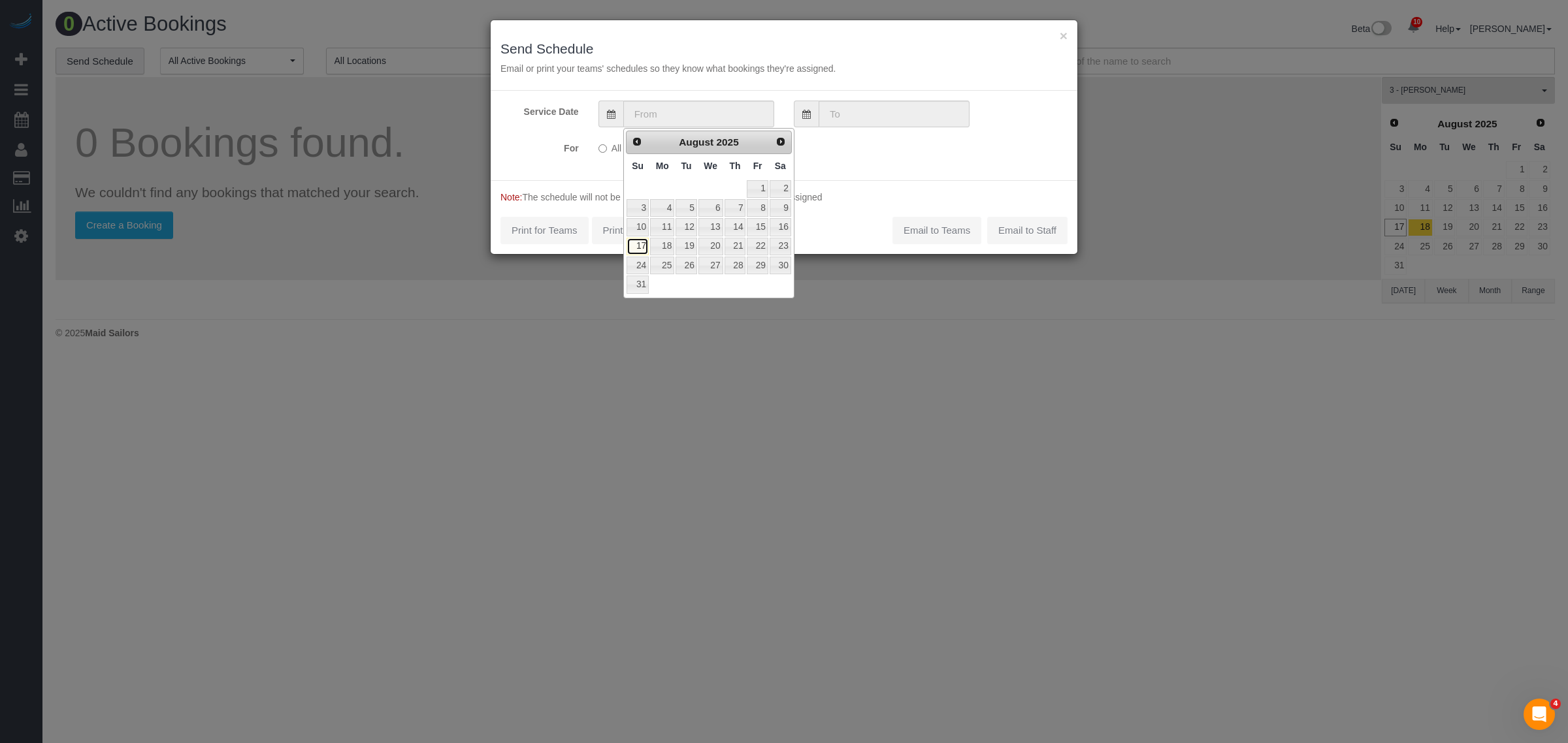
click at [632, 248] on link "17" at bounding box center [638, 247] width 22 height 18
type input "08/17/2025"
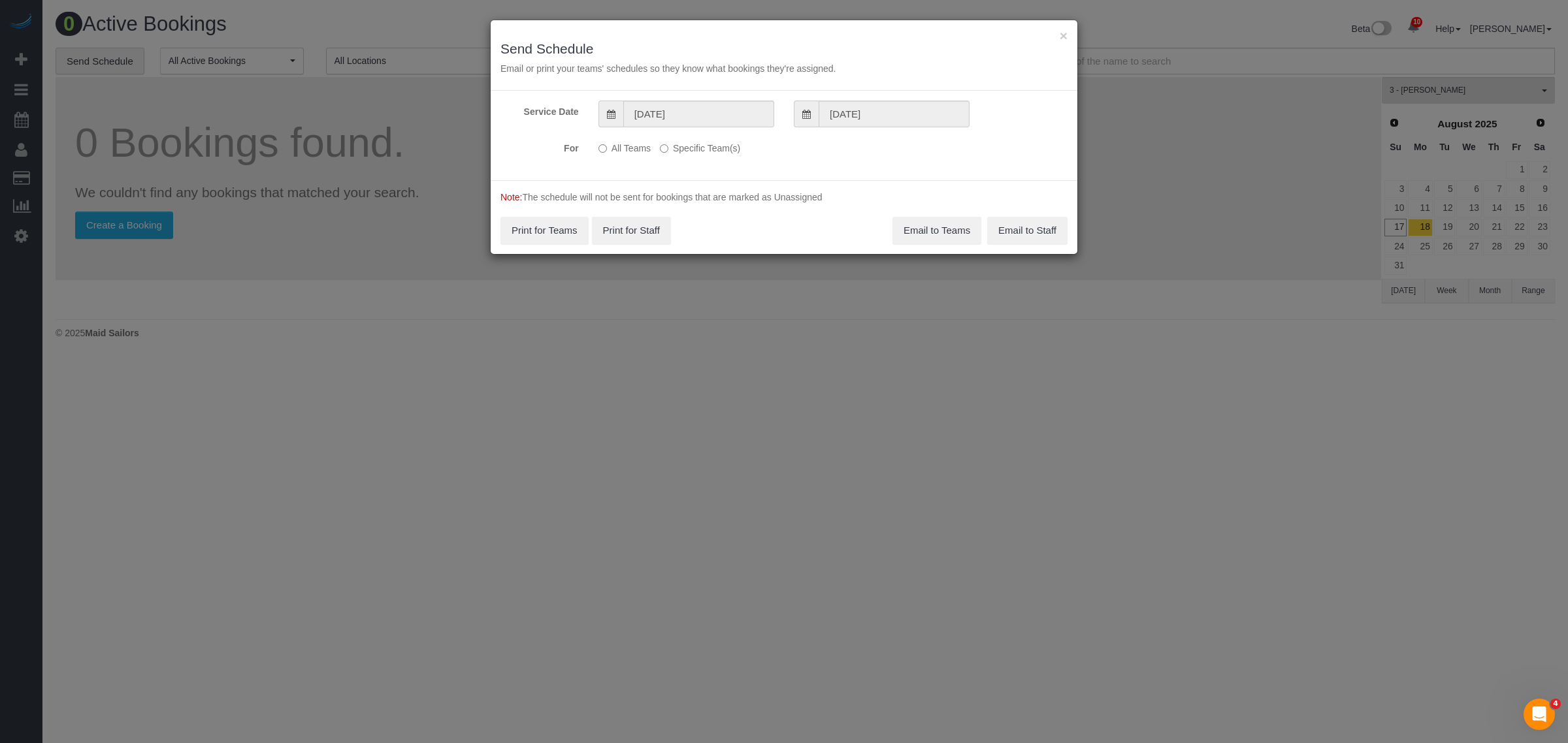
click at [683, 155] on div "All Teams Specific Team(s) 3 - Khady Diouf Choose Team(s) * - K.J. *Irene Flore…" at bounding box center [736, 148] width 294 height 24
click at [692, 150] on label "Specific Team(s)" at bounding box center [700, 146] width 80 height 18
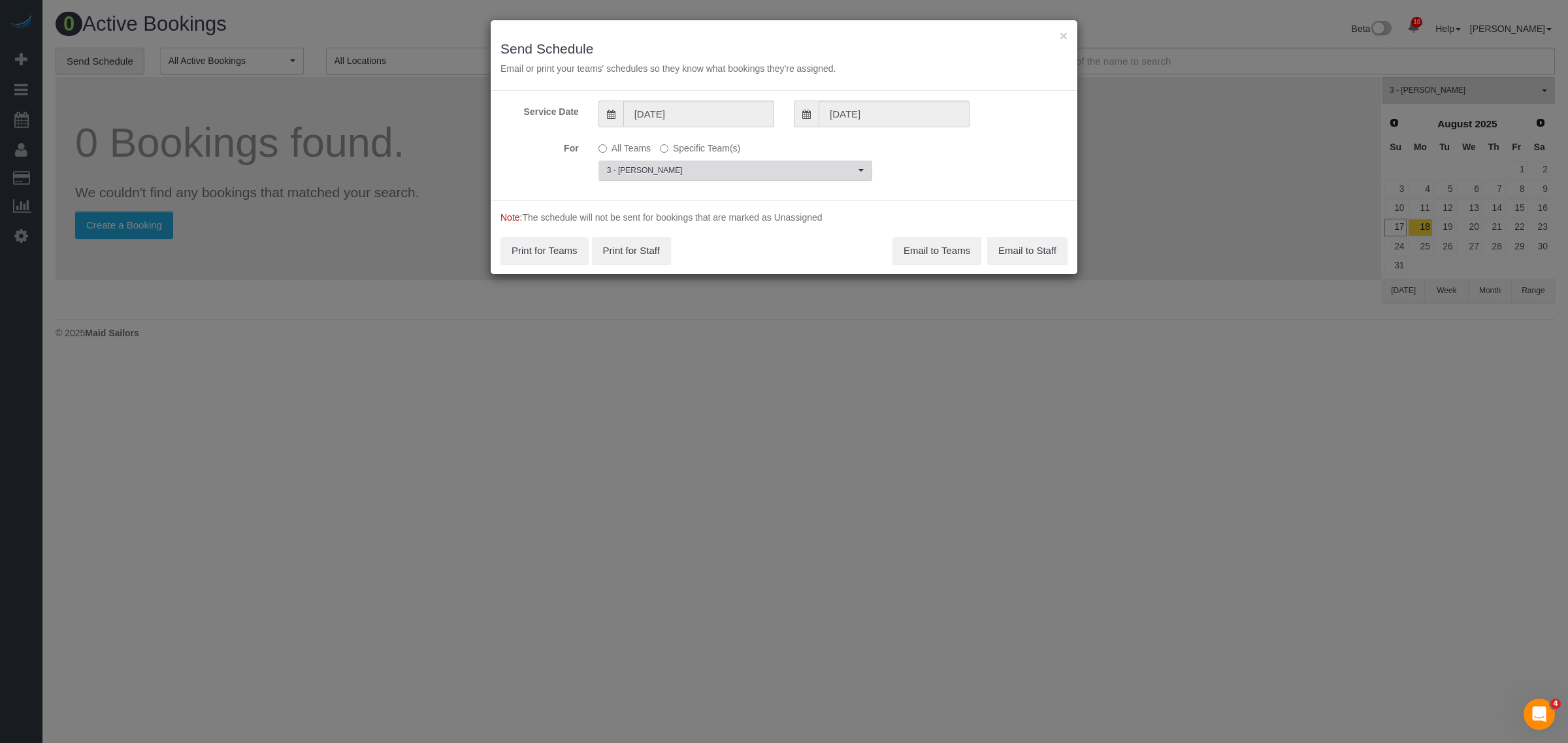
click at [678, 174] on span "3 - Khady Diouf" at bounding box center [731, 171] width 249 height 11
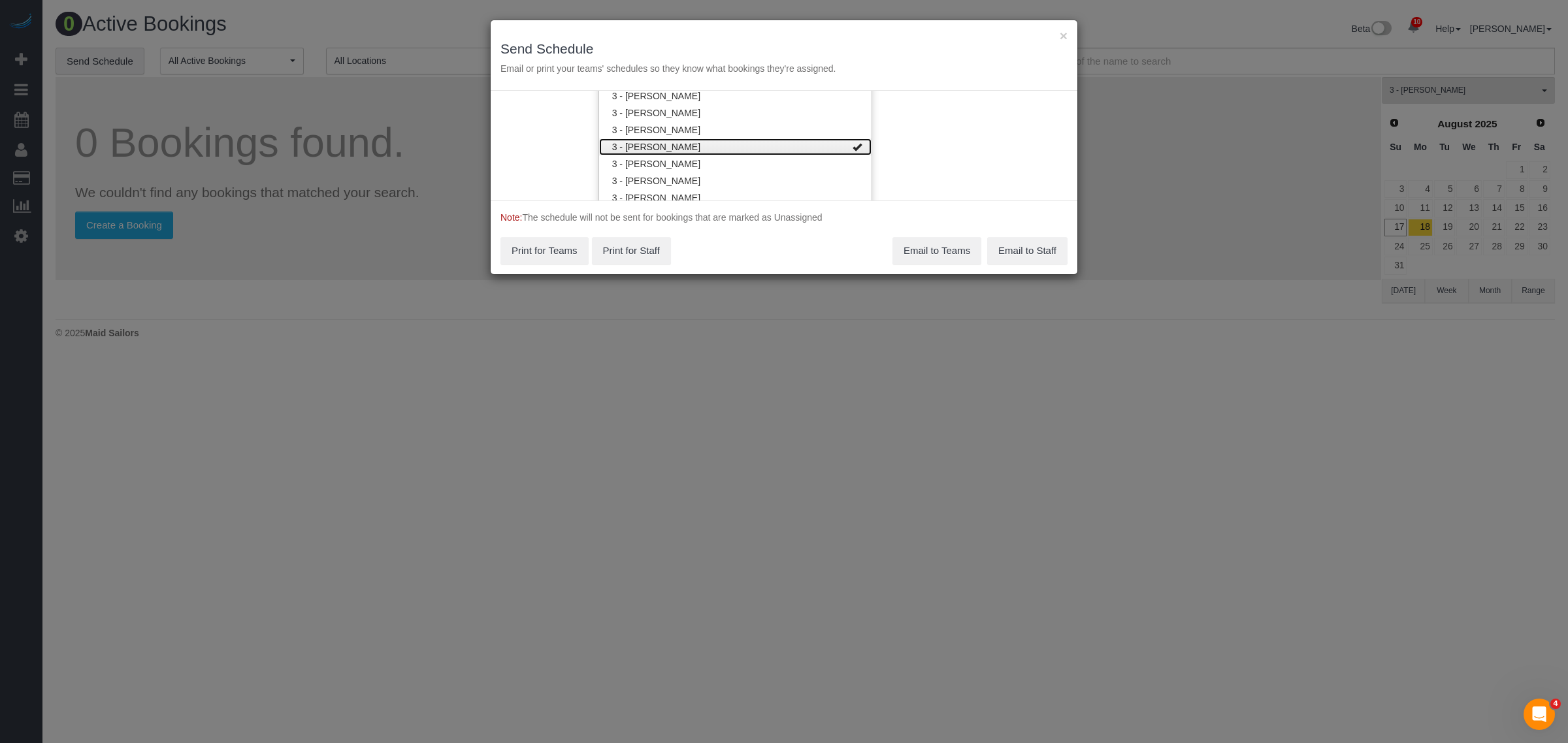
click at [750, 142] on link "3 - Khady Diouf" at bounding box center [735, 147] width 272 height 17
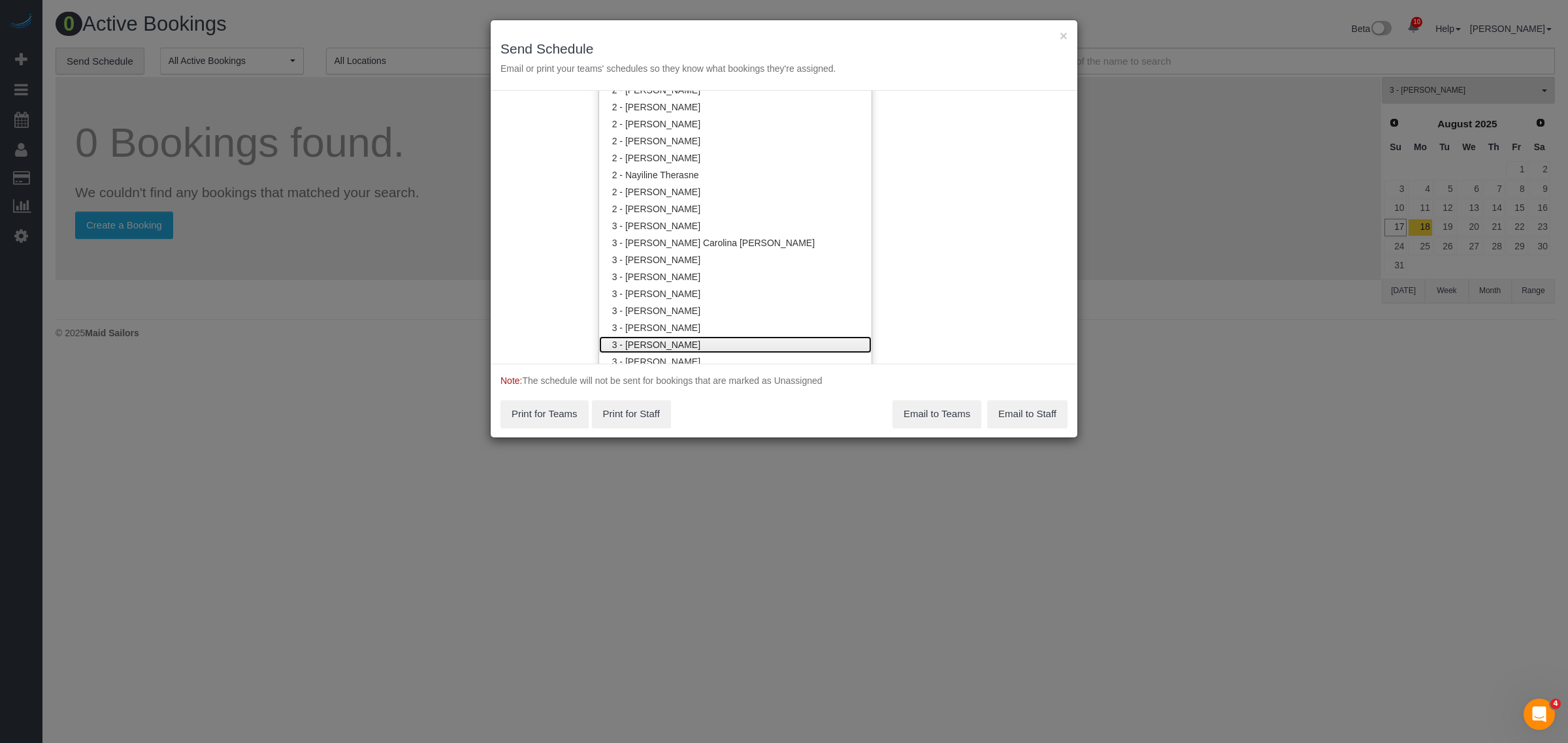
scroll to position [982, 0]
click at [720, 245] on link "3 - Andreina Carolina Manrique Lopez" at bounding box center [735, 248] width 272 height 17
click at [894, 226] on div "Service Date 08/17/2025 08/17/2025 For All Teams Specific Team(s) 3 - Andreina …" at bounding box center [784, 227] width 587 height 273
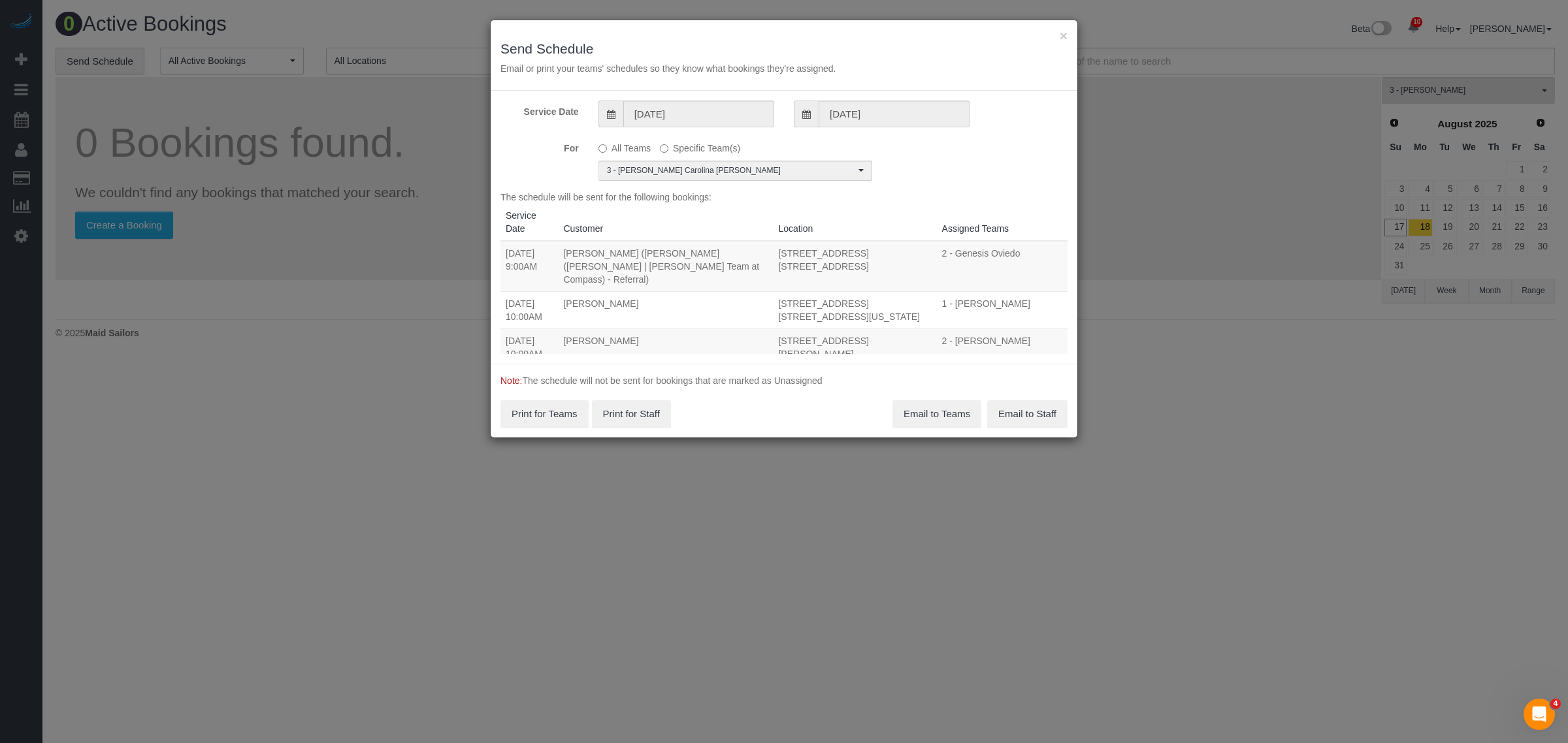
scroll to position [0, 0]
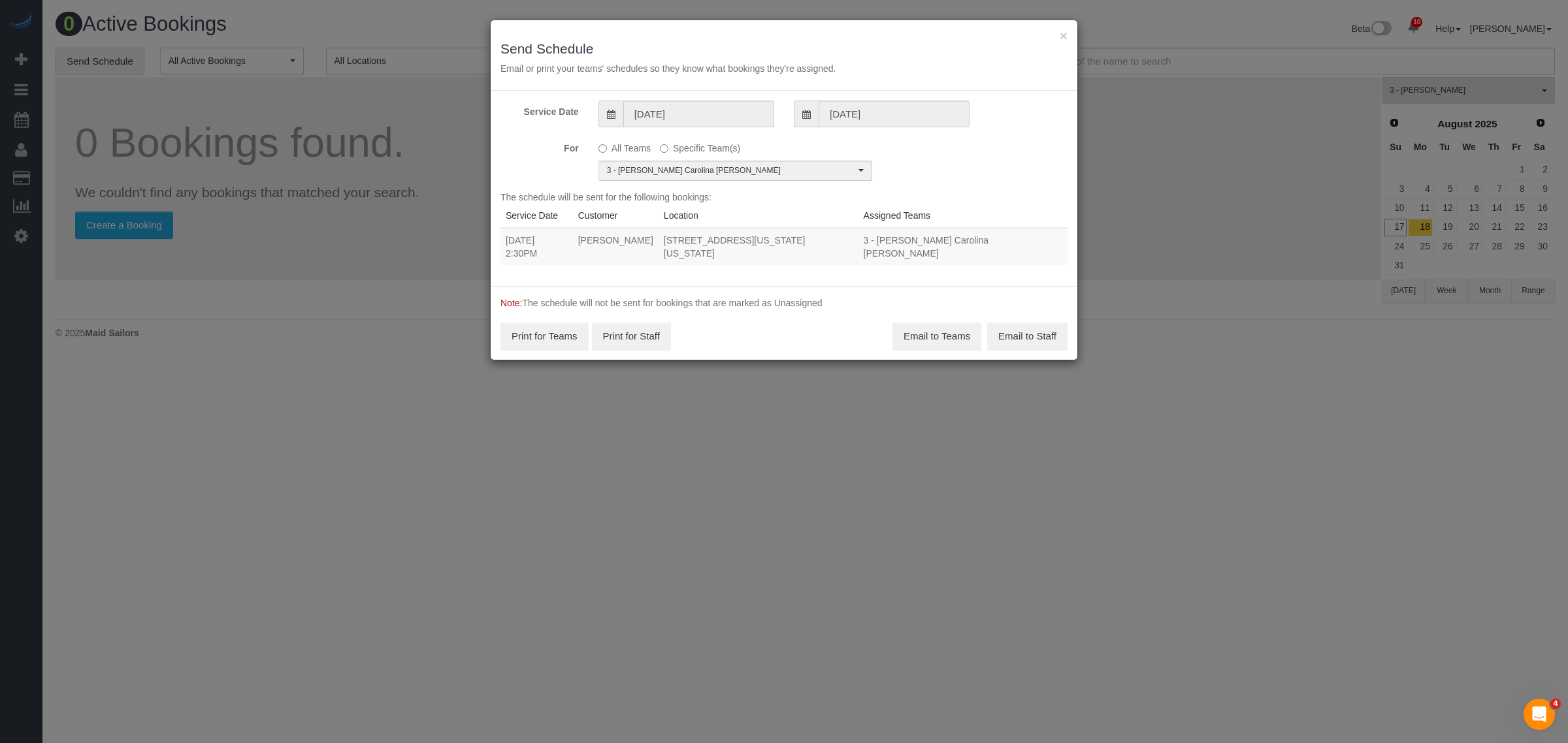
drag, startPoint x: 518, startPoint y: 242, endPoint x: 756, endPoint y: 253, distance: 238.3
click at [756, 253] on tr "08/17/2025 2:30PM Samantha Buyers 38 Fort Washington Avenue, Apt. 6, New York, …" at bounding box center [784, 246] width 567 height 37
copy tr "08/17/2025 2:30PM Samantha Buyers 38 Fort Washington Avenue, Apt. 6, New York, …"
click at [931, 335] on button "Email to Teams" at bounding box center [937, 335] width 89 height 27
